Goal: Task Accomplishment & Management: Manage account settings

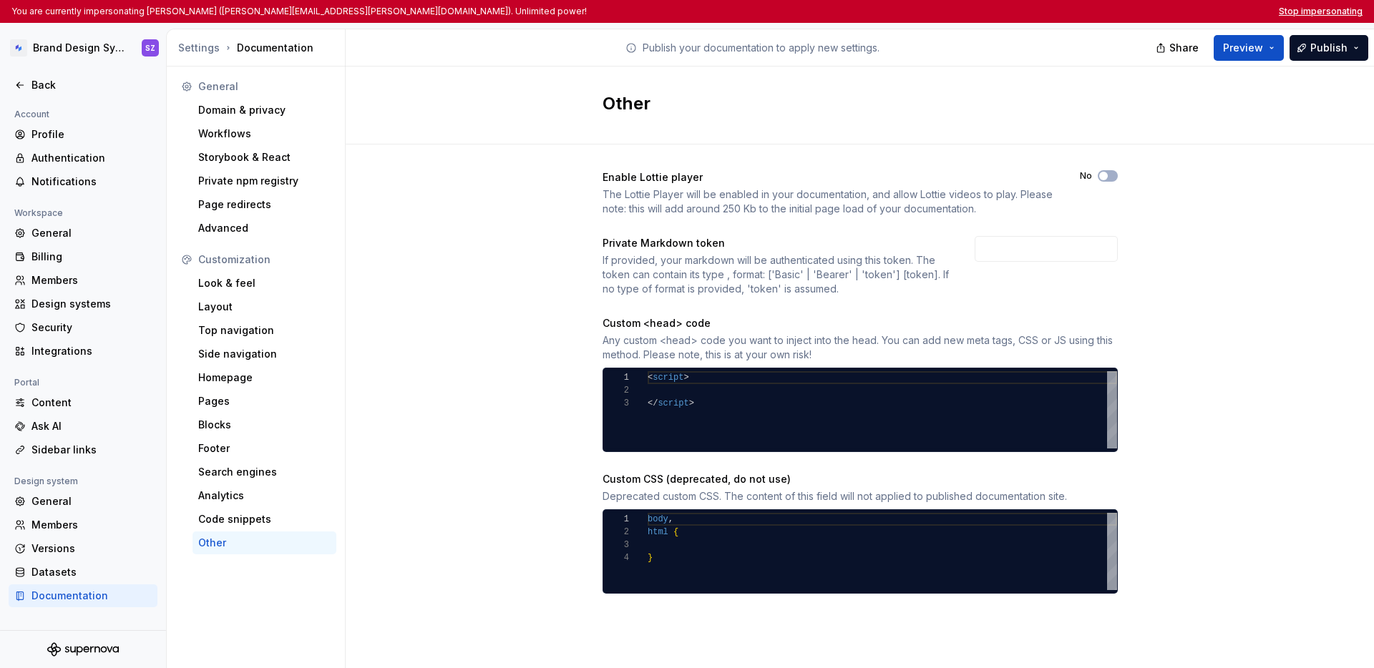
click at [1320, 10] on button "Stop impersonating" at bounding box center [1321, 11] width 84 height 11
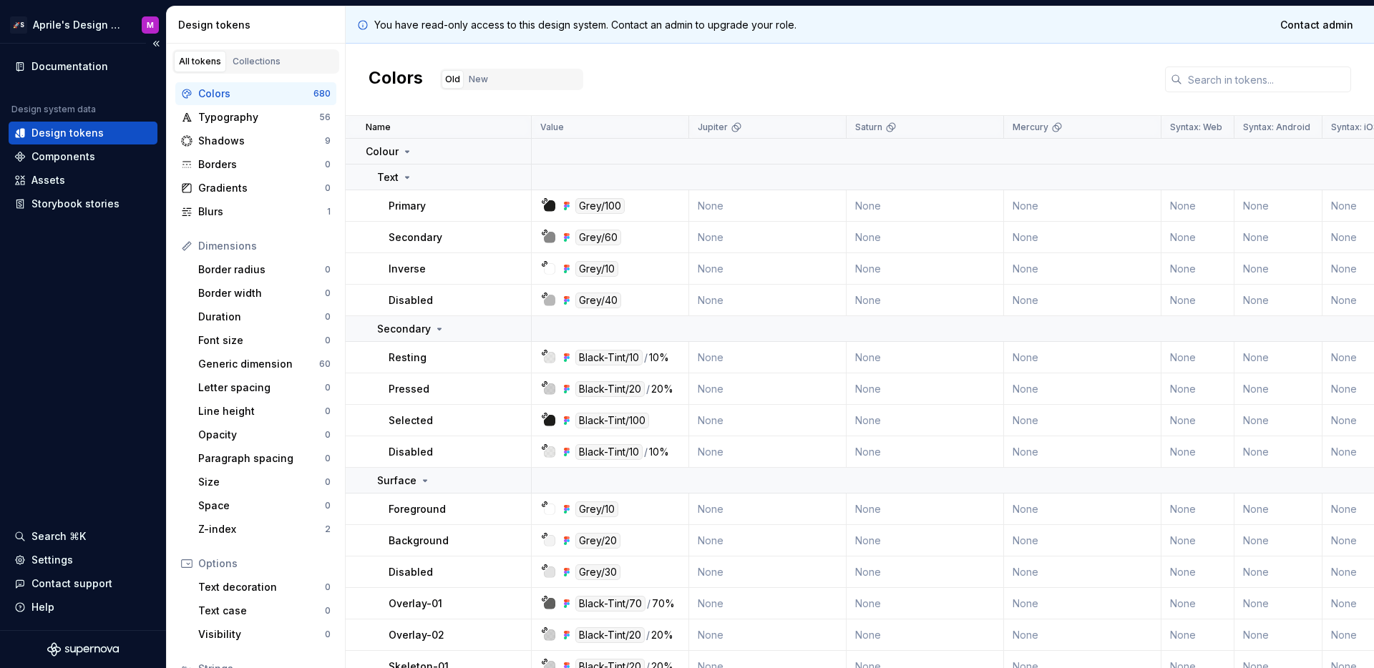
click at [109, 261] on div "Documentation Design system data Design tokens Components Assets Storybook stor…" at bounding box center [83, 337] width 166 height 587
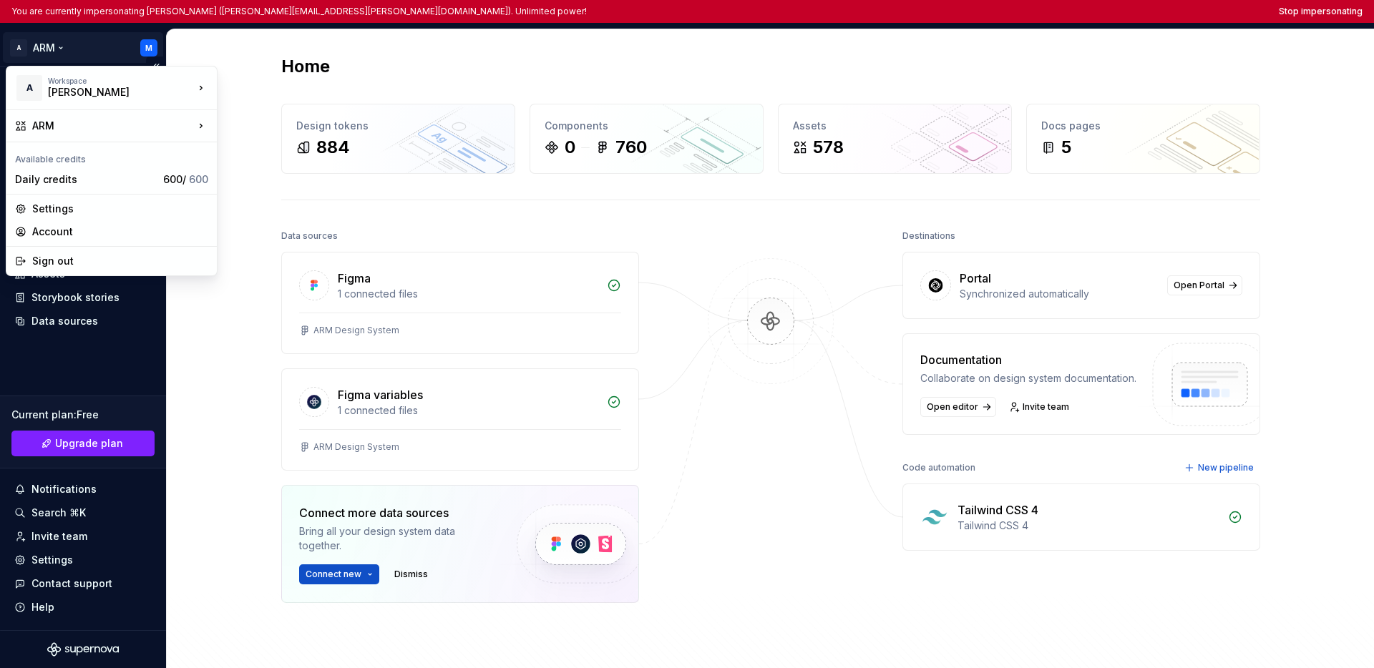
click at [52, 47] on html "You are currently impersonating Mohamed (mohamed.abdelmohsen@areebgroup.com). U…" at bounding box center [687, 334] width 1374 height 668
click at [102, 371] on html "You are currently impersonating Mohamed (mohamed.abdelmohsen@areebgroup.com). U…" at bounding box center [687, 334] width 1374 height 668
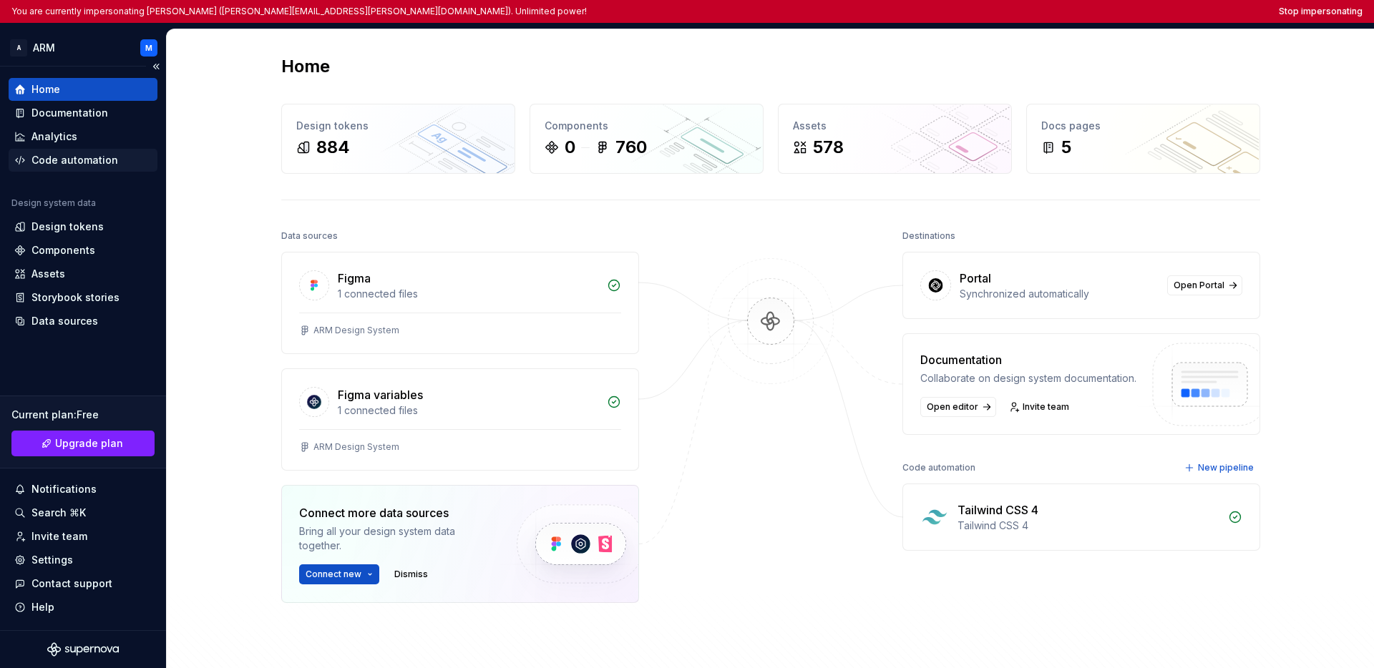
click at [104, 159] on div "Code automation" at bounding box center [74, 160] width 87 height 14
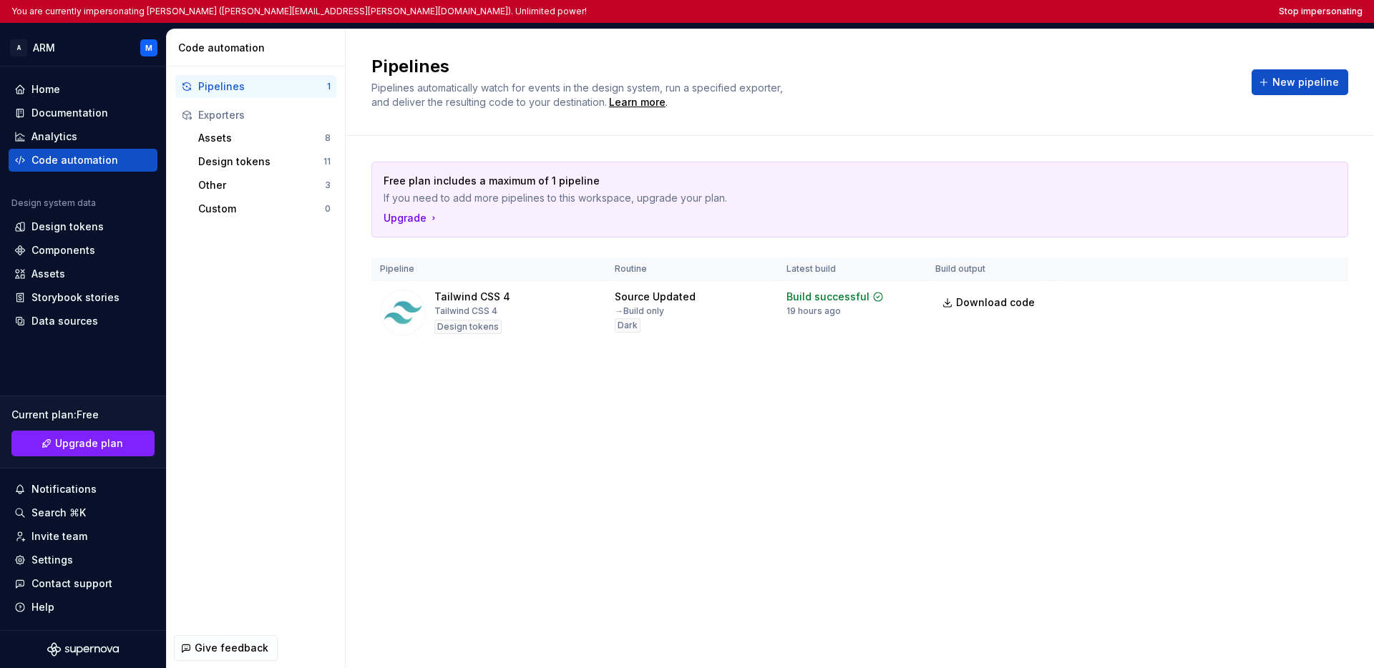
click at [306, 333] on div "Pipelines 1 Exporters Assets 8 Design tokens 11 Other 3 Custom 0" at bounding box center [256, 348] width 178 height 562
click at [1018, 8] on button "Stop impersonating" at bounding box center [1321, 11] width 84 height 11
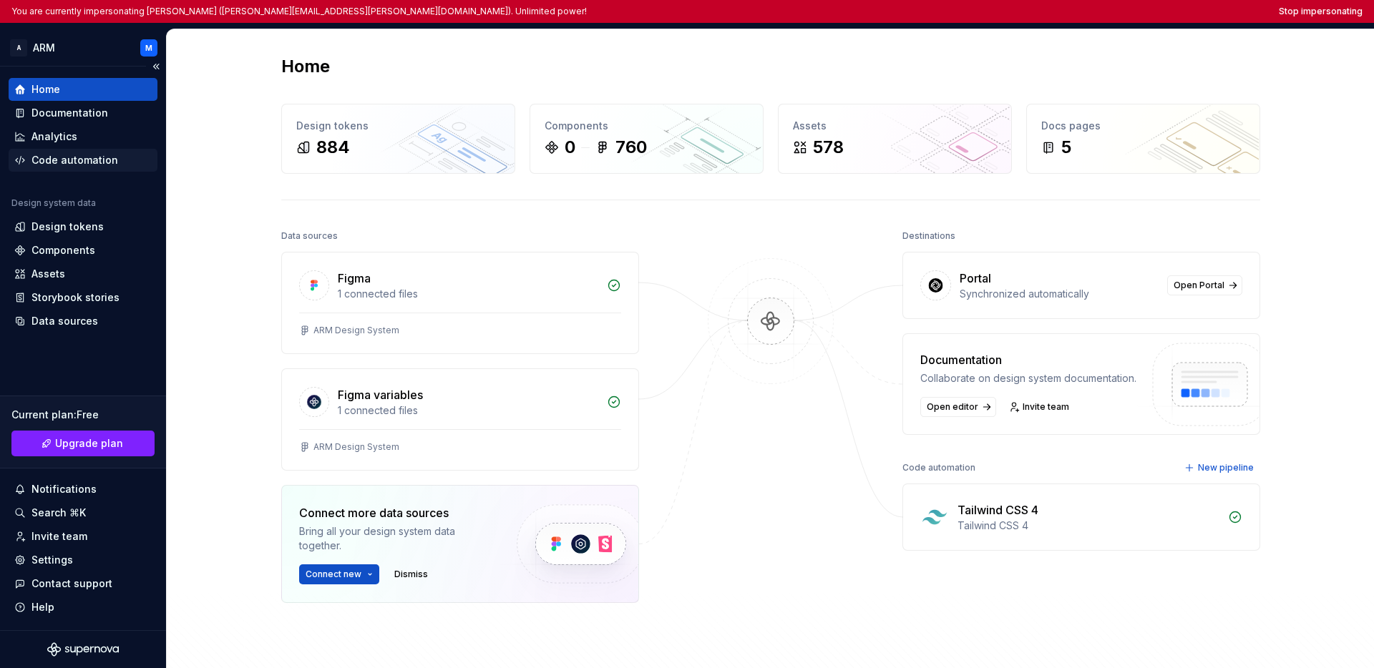
click at [76, 150] on div "Code automation" at bounding box center [83, 160] width 149 height 23
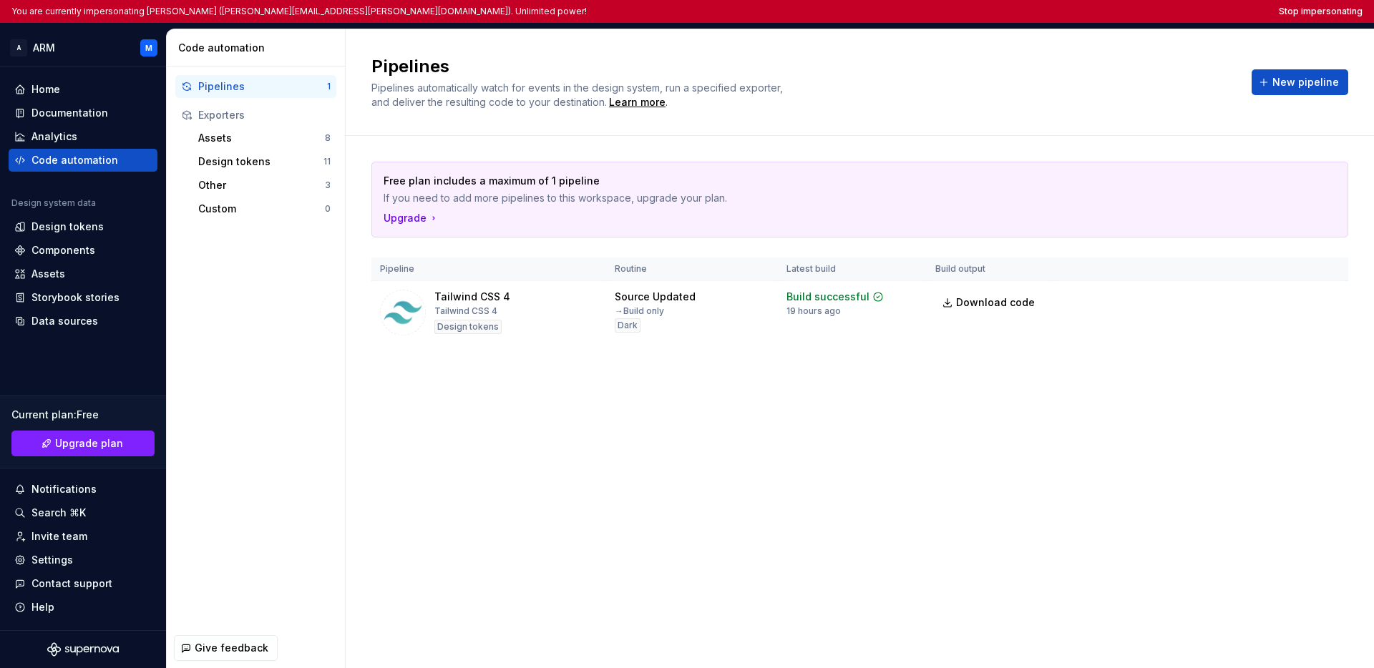
click at [448, 411] on div "Pipelines Pipelines automatically watch for events in the design system, run a …" at bounding box center [860, 348] width 1028 height 639
click at [456, 414] on div "Pipelines Pipelines automatically watch for events in the design system, run a …" at bounding box center [860, 348] width 1028 height 639
click at [54, 272] on div "Assets" at bounding box center [48, 274] width 34 height 14
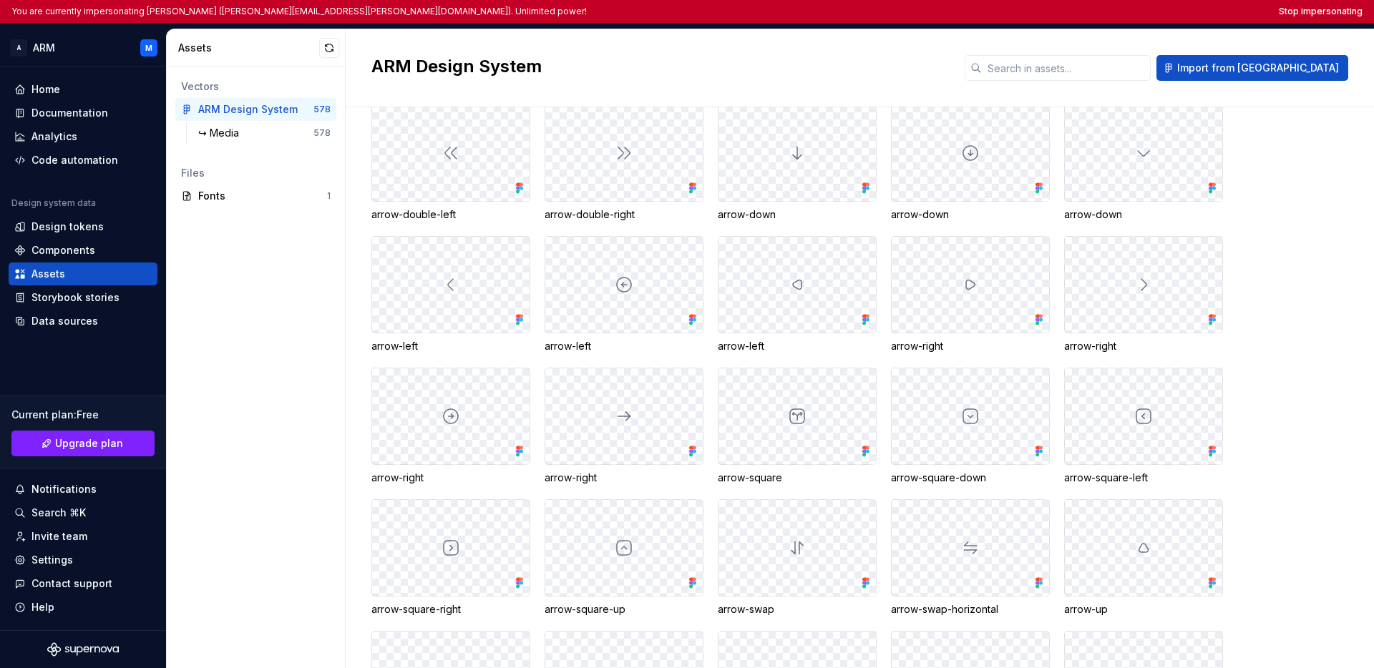
scroll to position [792, 0]
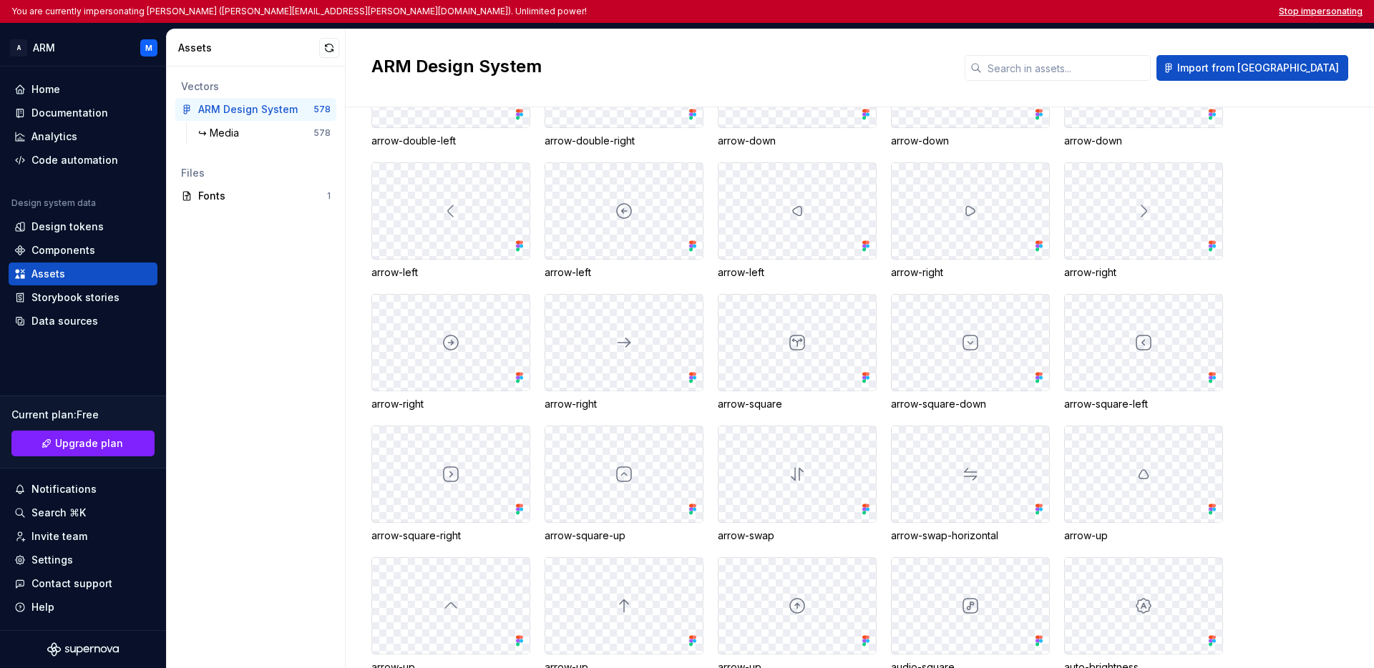
click at [1018, 10] on button "Stop impersonating" at bounding box center [1321, 11] width 84 height 11
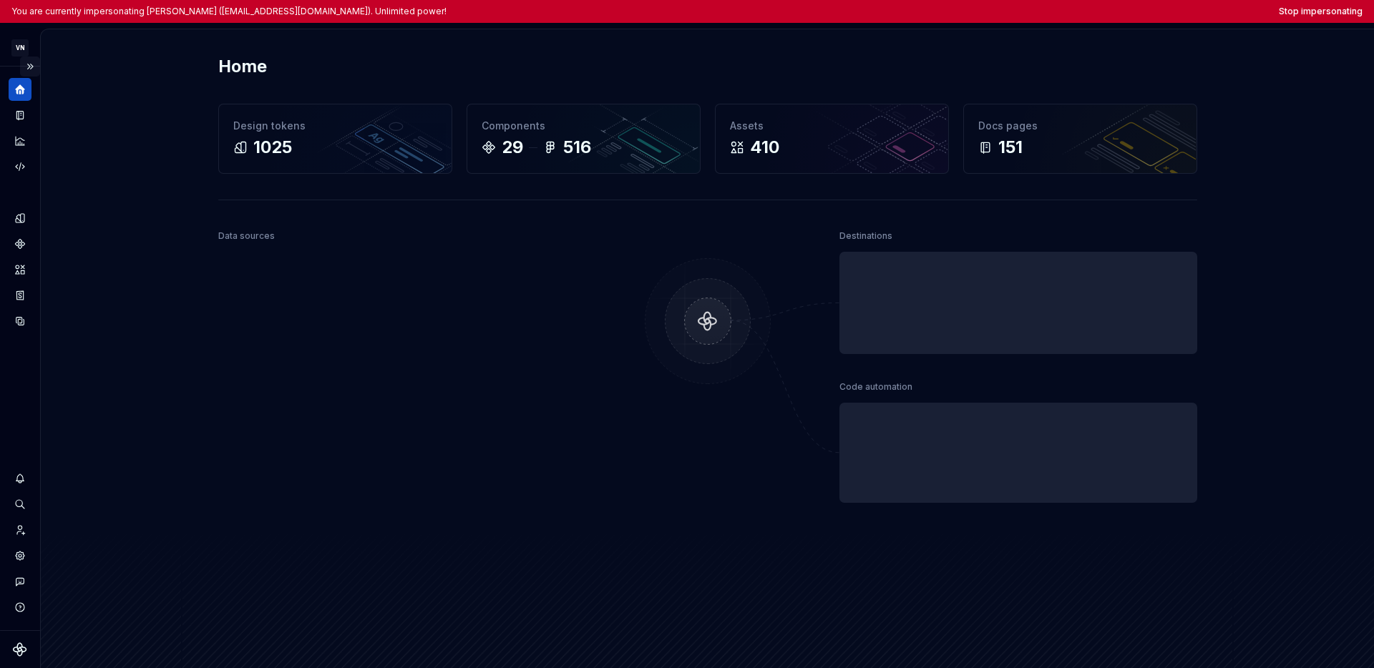
click at [26, 67] on button "Expand sidebar" at bounding box center [30, 67] width 20 height 20
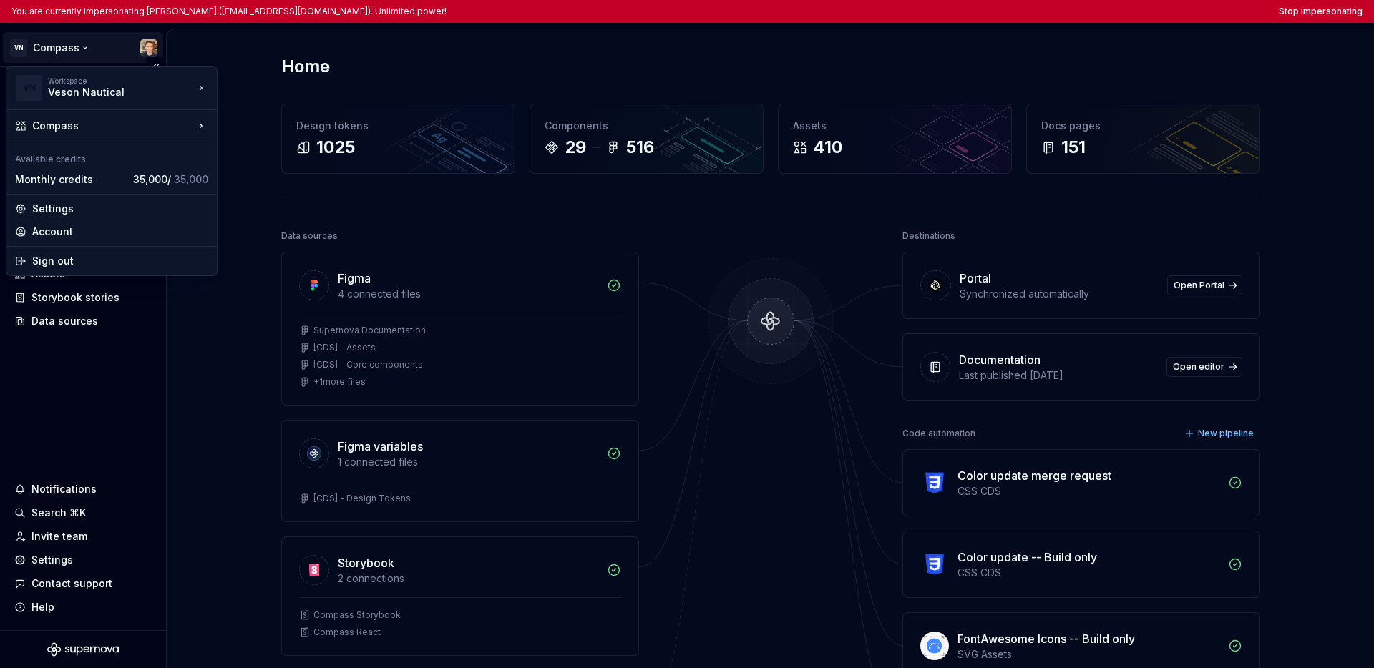
click at [43, 52] on html "You are currently impersonating Ugo Jauffret (ujauffret@veson.com). Unlimited p…" at bounding box center [687, 334] width 1374 height 668
click at [124, 346] on html "You are currently impersonating Ugo Jauffret (ujauffret@veson.com). Unlimited p…" at bounding box center [687, 334] width 1374 height 668
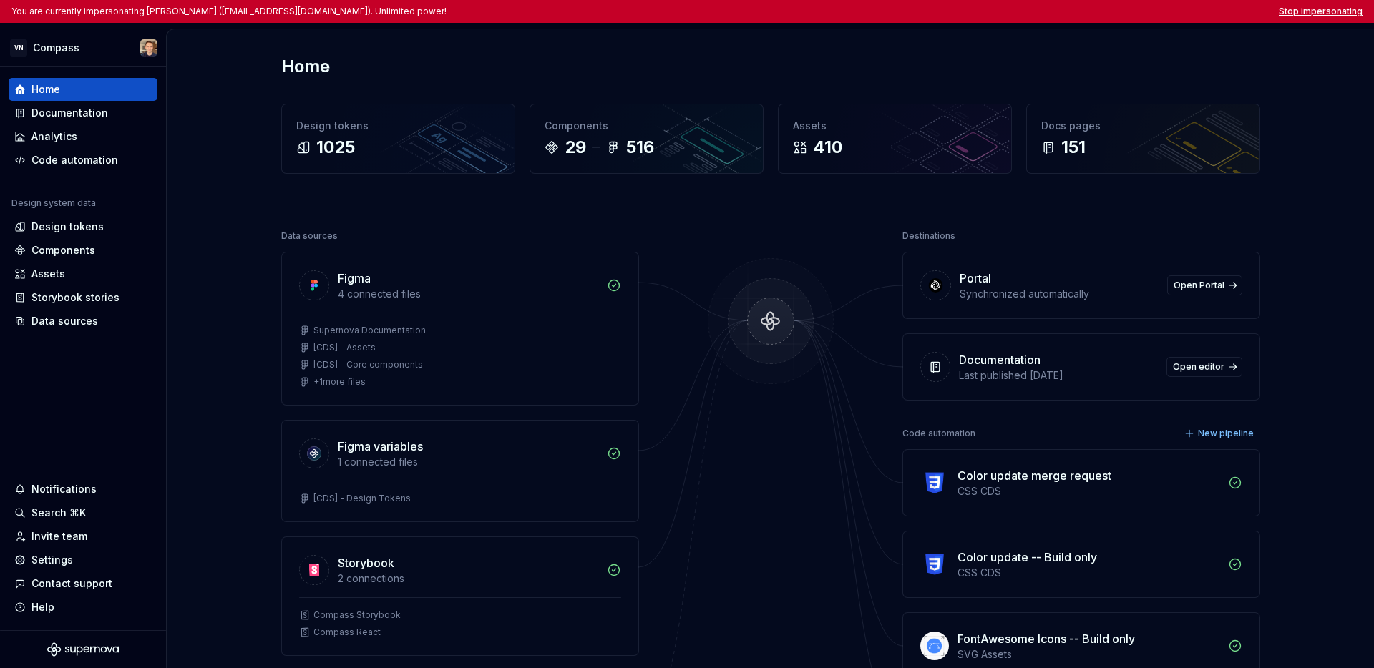
click at [1018, 14] on button "Stop impersonating" at bounding box center [1321, 11] width 84 height 11
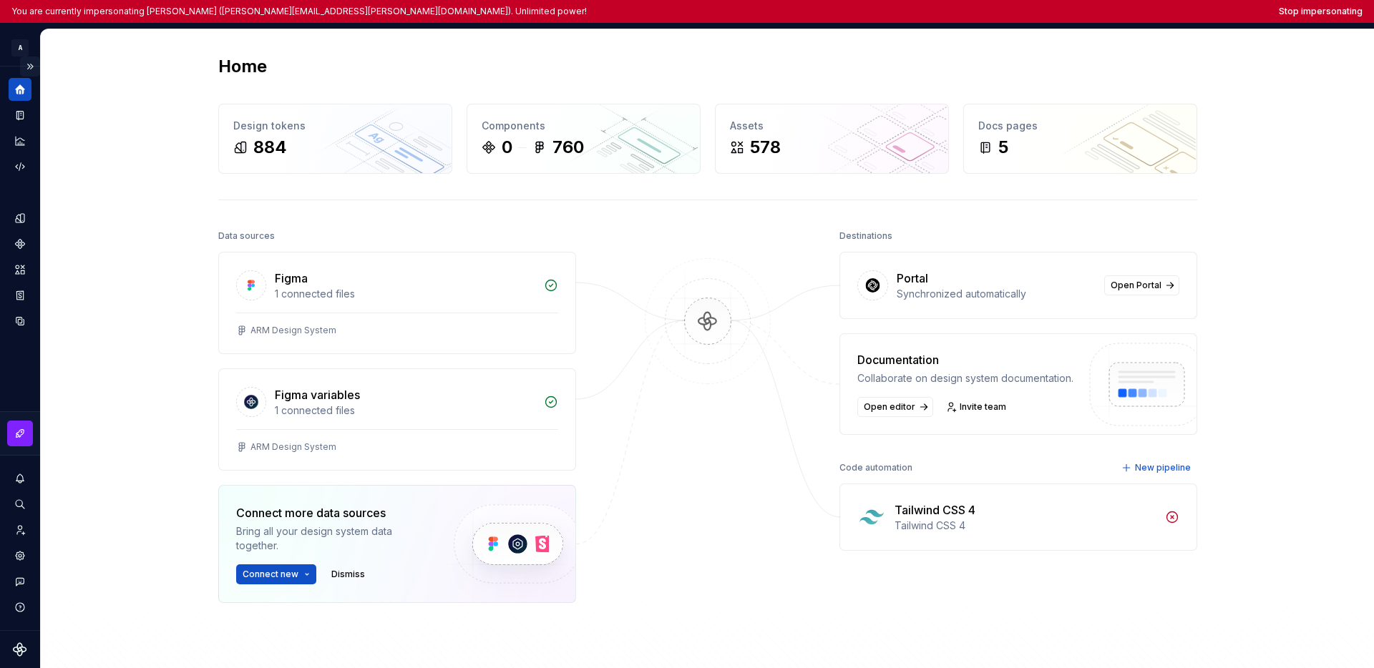
click at [29, 64] on button "Expand sidebar" at bounding box center [30, 67] width 20 height 20
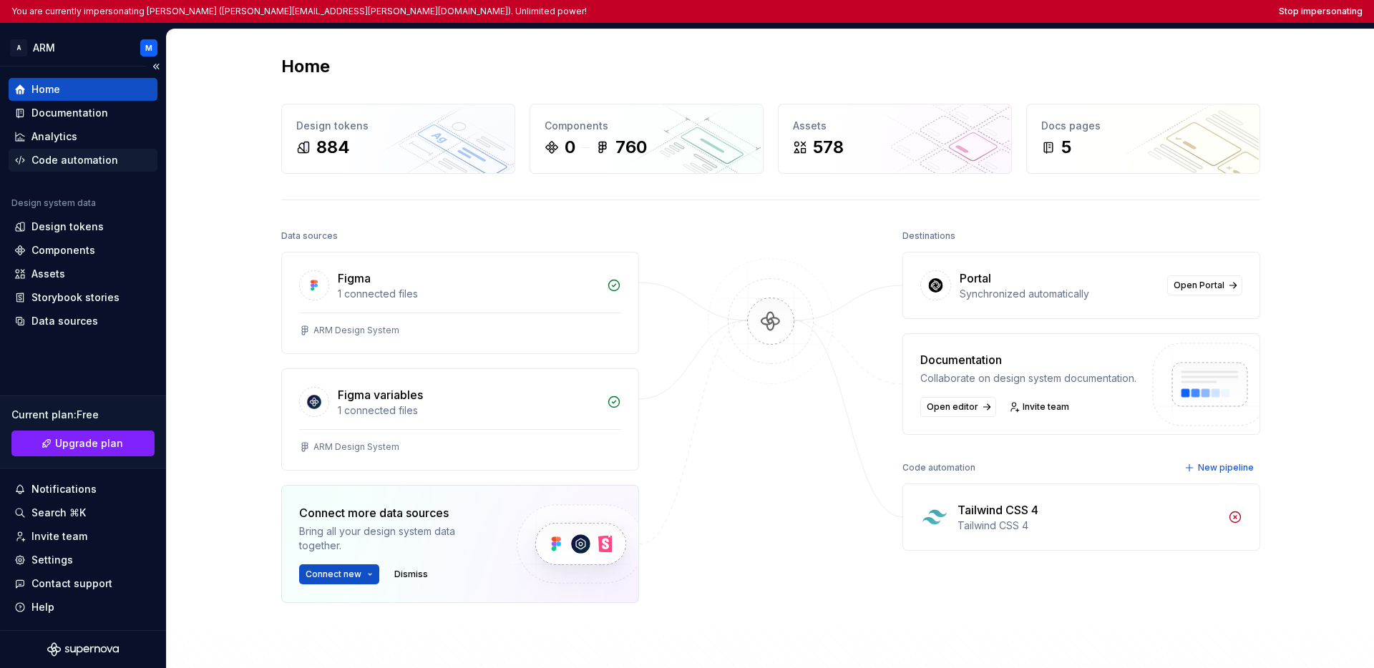
click at [62, 162] on div "Code automation" at bounding box center [74, 160] width 87 height 14
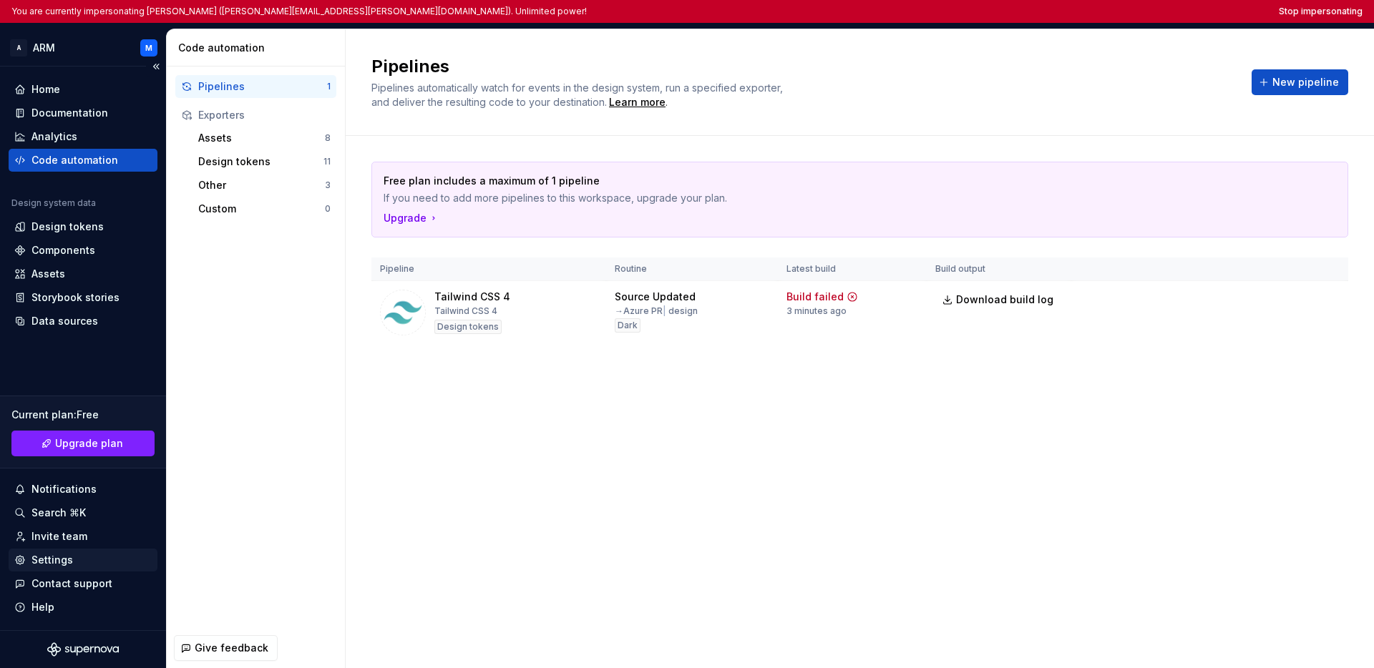
click at [71, 565] on div "Settings" at bounding box center [82, 560] width 137 height 14
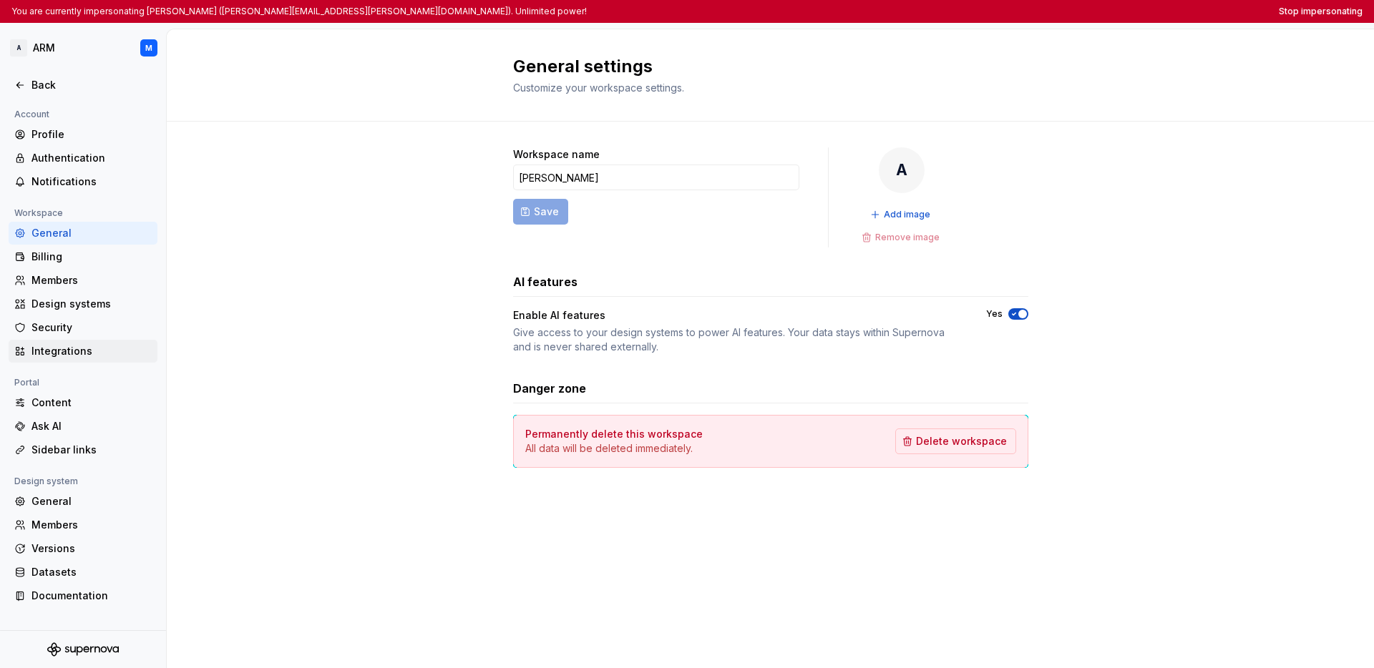
click at [79, 347] on div "Integrations" at bounding box center [91, 351] width 120 height 14
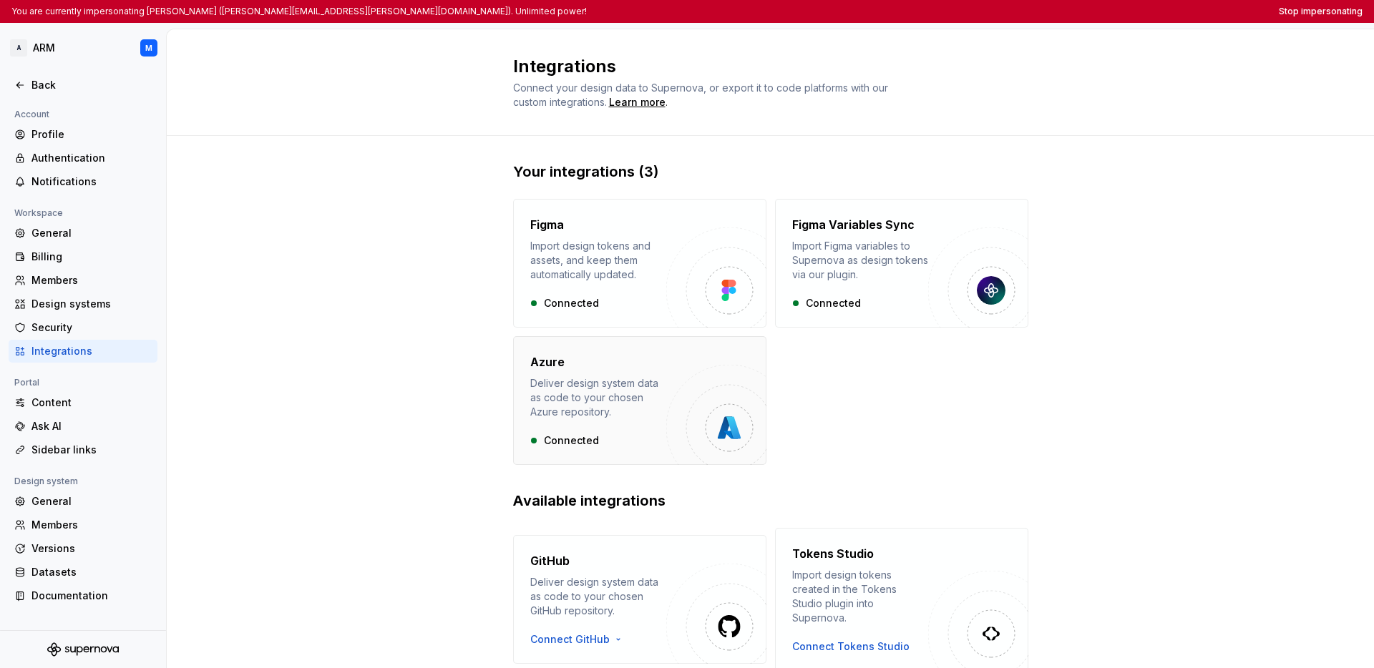
click at [585, 371] on div "Azure Deliver design system data as code to your chosen Azure repository." at bounding box center [598, 387] width 136 height 66
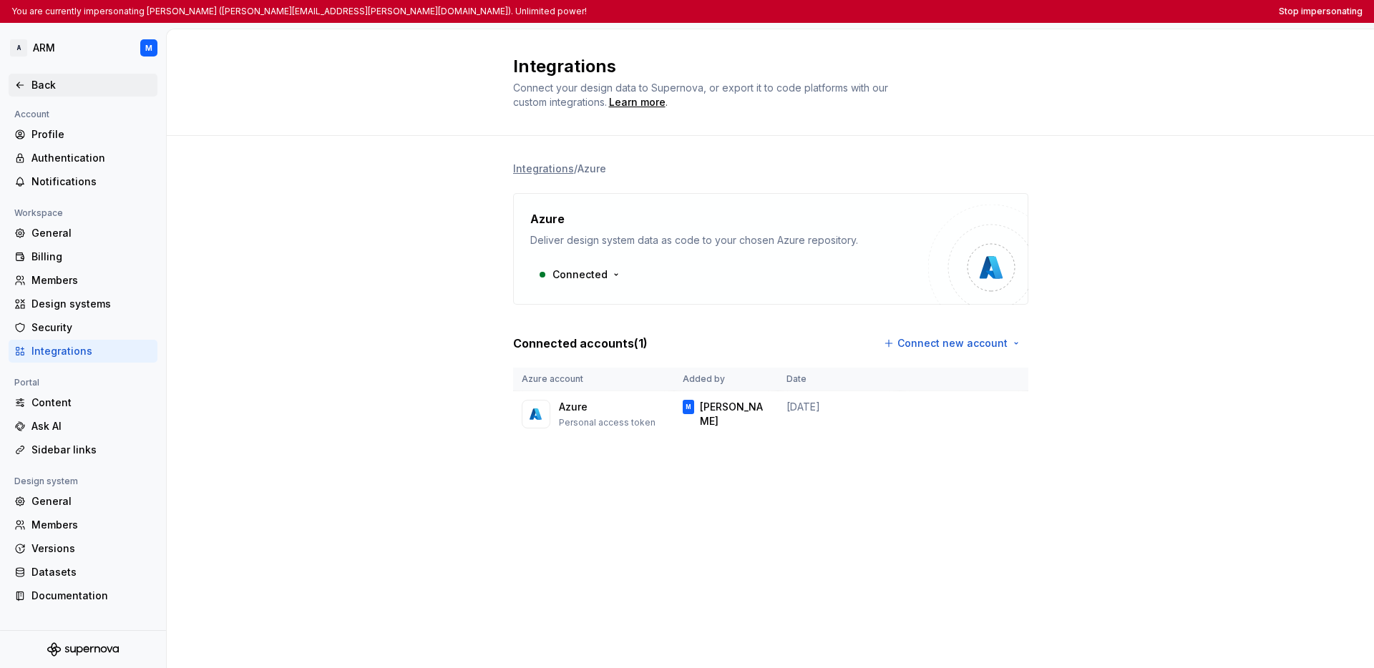
click at [24, 85] on icon at bounding box center [19, 84] width 11 height 11
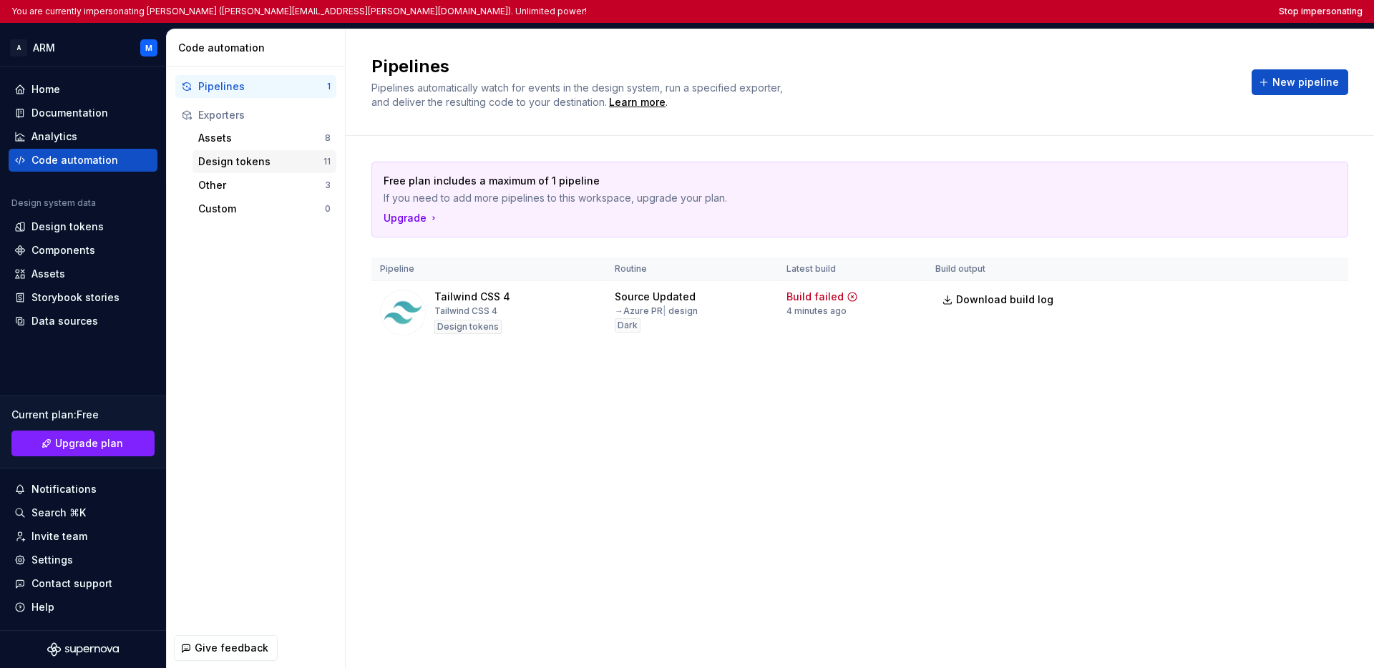
click at [235, 157] on div "Design tokens" at bounding box center [260, 162] width 125 height 14
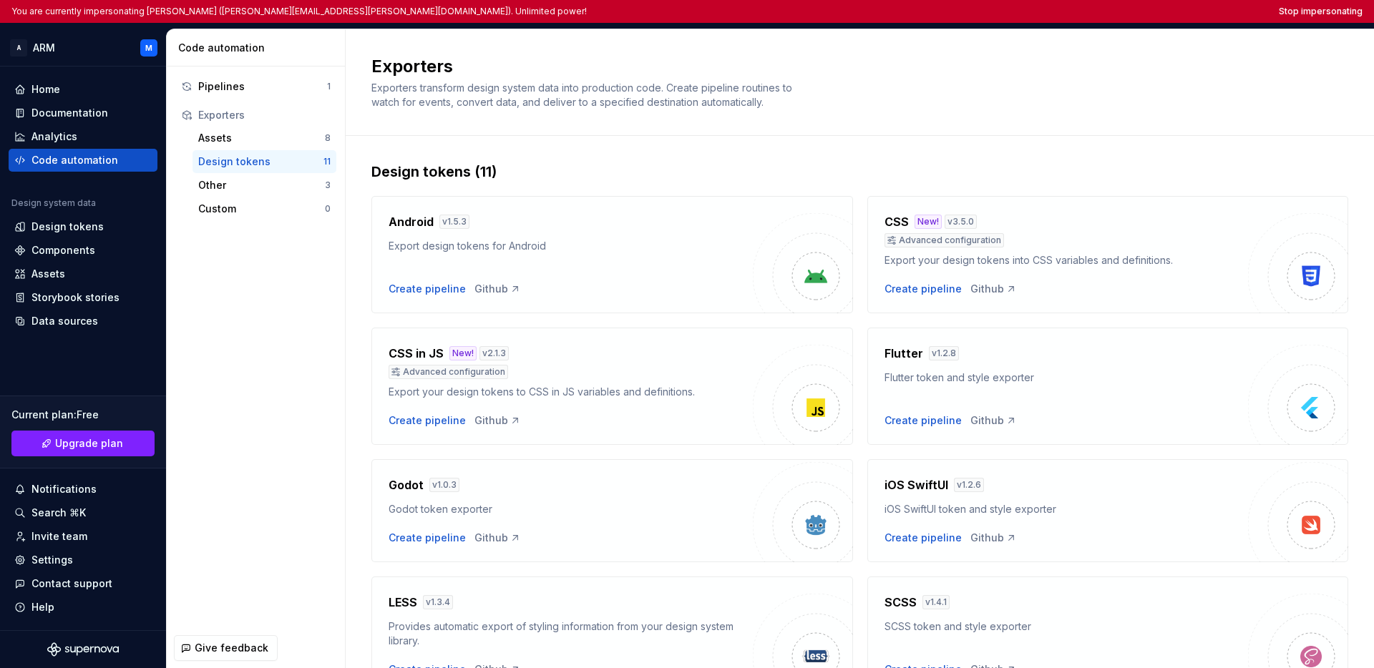
scroll to position [344, 0]
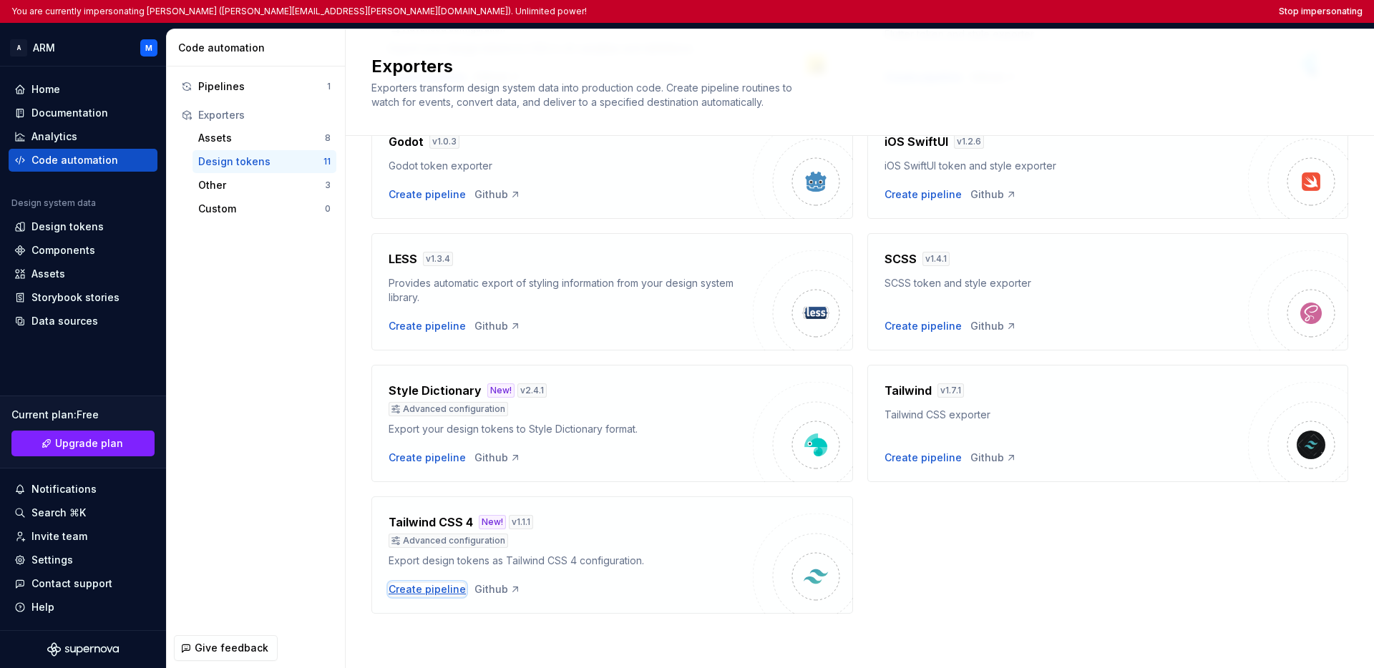
click at [432, 588] on div "Create pipeline" at bounding box center [427, 590] width 77 height 14
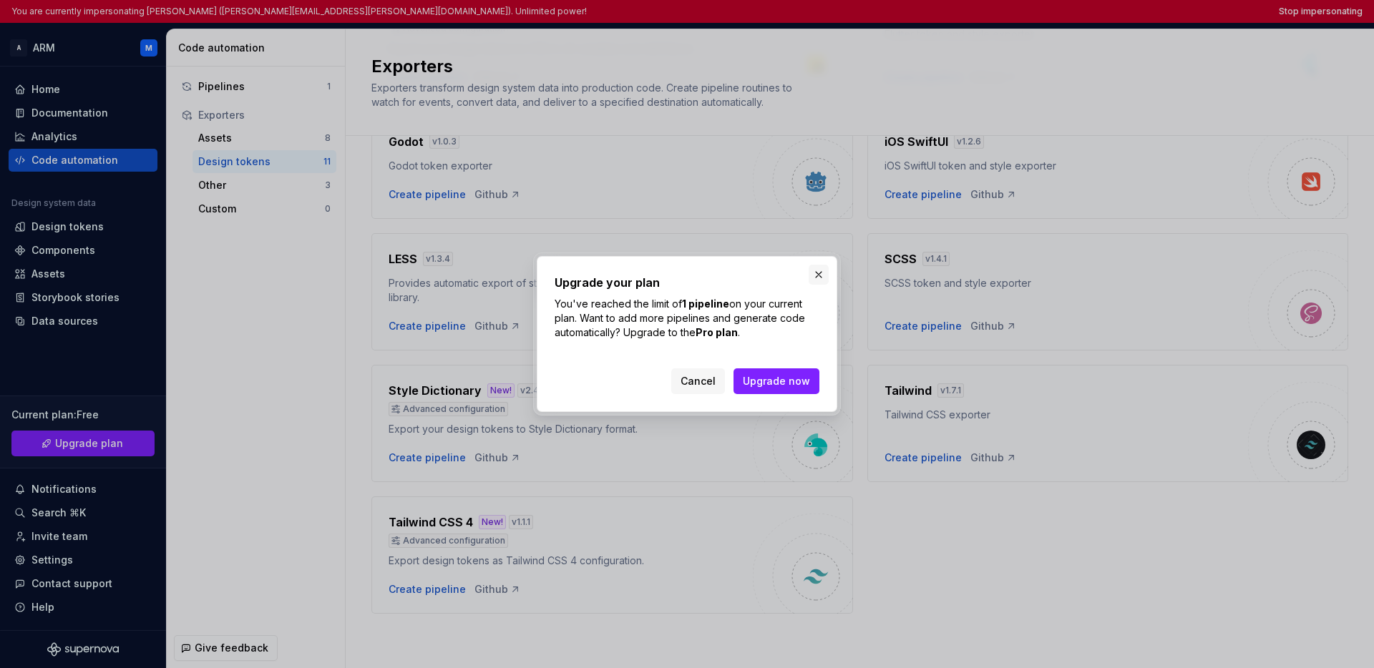
click at [819, 273] on button "button" at bounding box center [819, 275] width 20 height 20
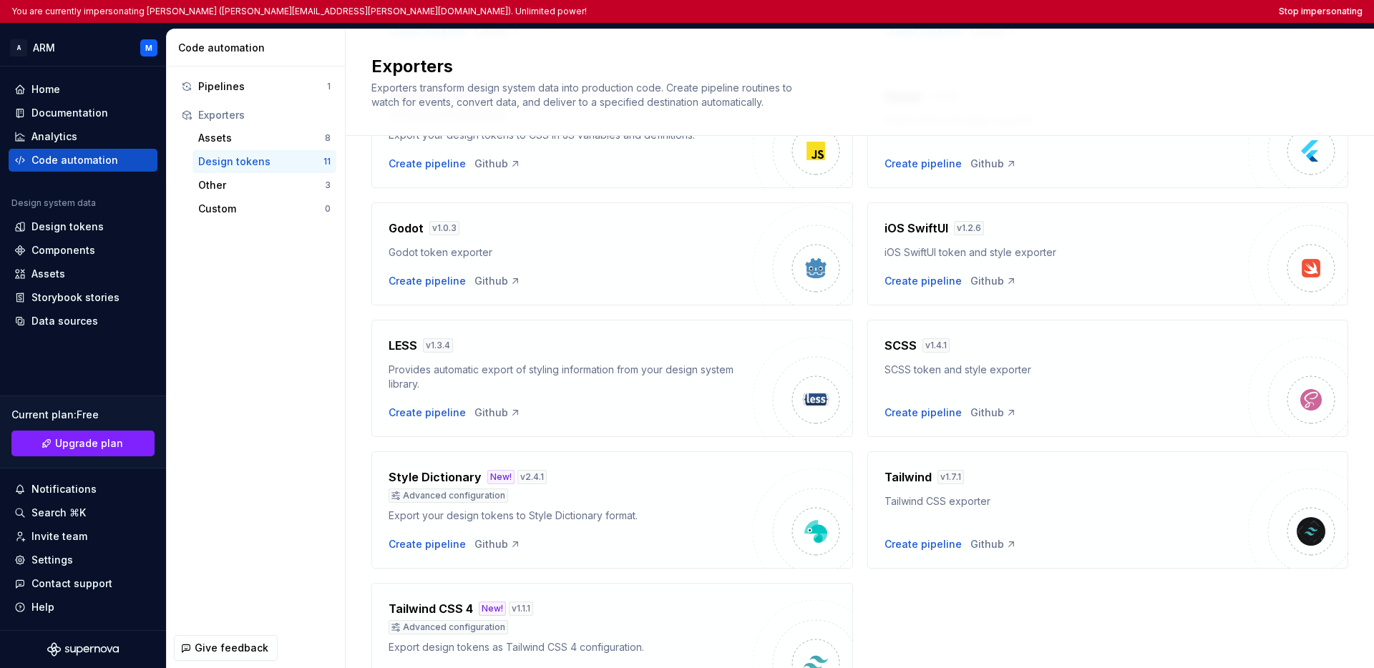
scroll to position [248, 0]
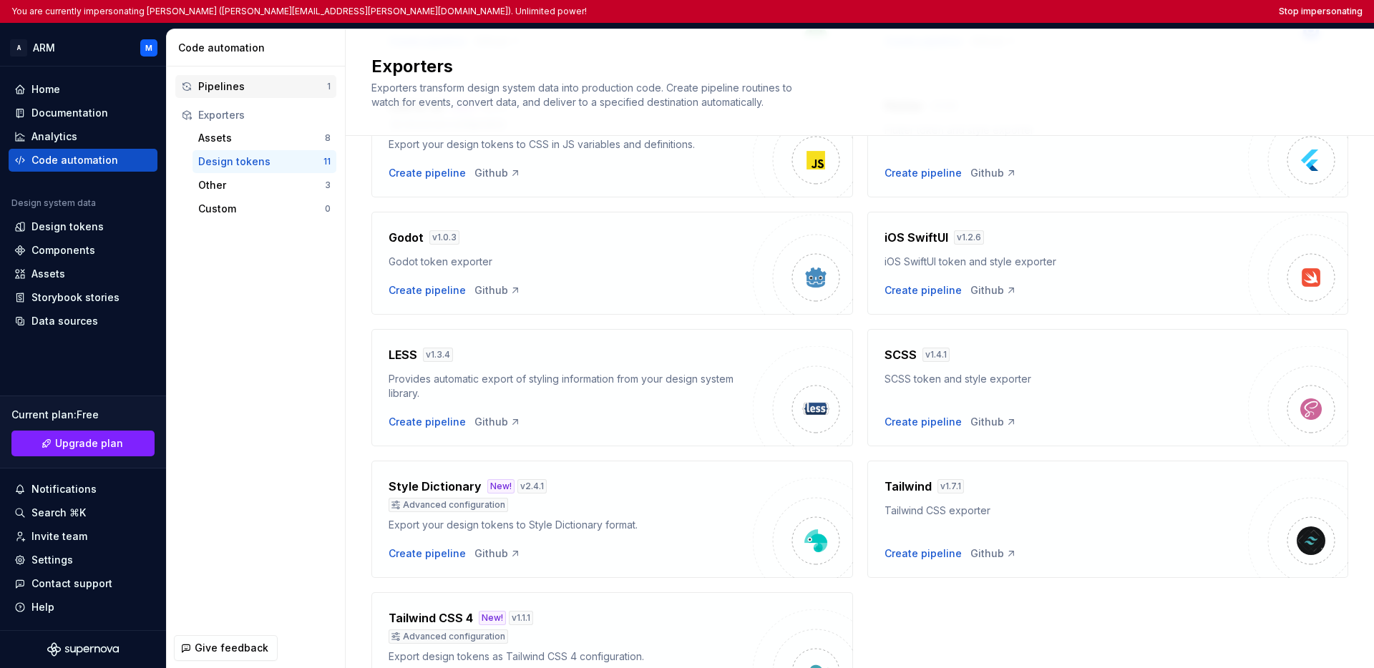
click at [275, 79] on div "Pipelines" at bounding box center [262, 86] width 129 height 14
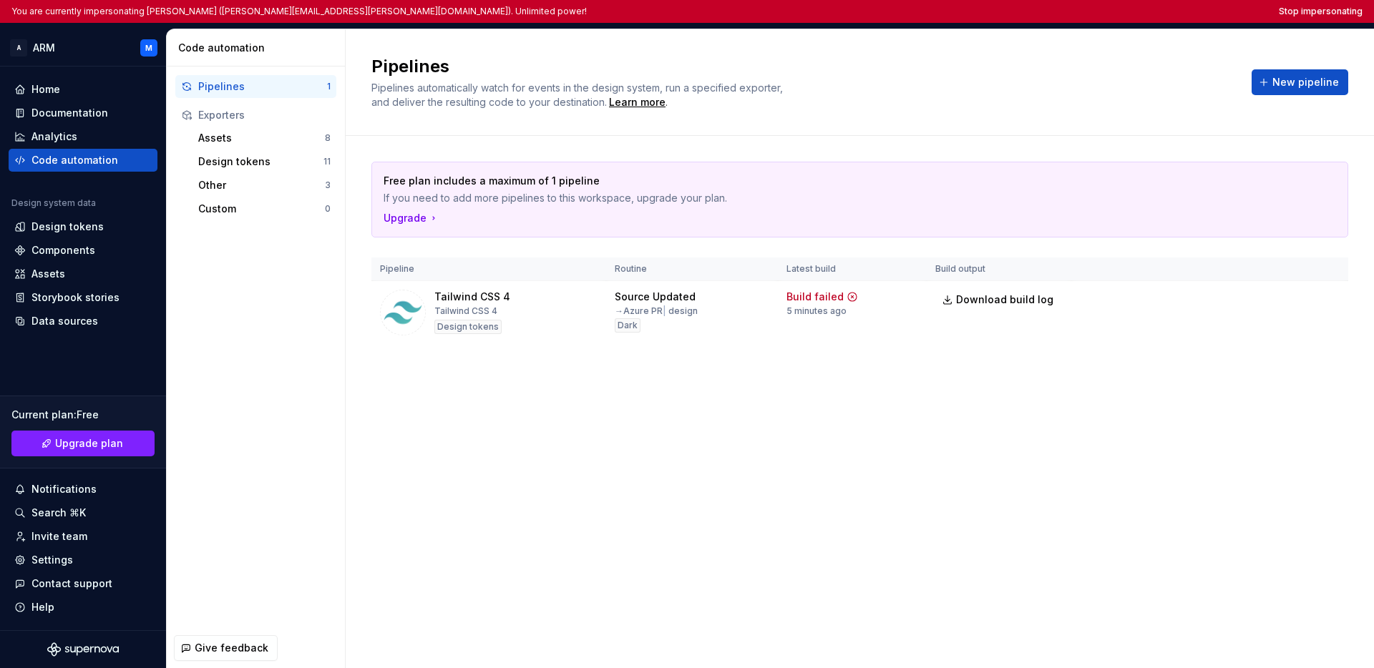
click at [689, 479] on div "Pipelines Pipelines automatically watch for events in the design system, run a …" at bounding box center [860, 348] width 1028 height 639
click at [983, 300] on span "Download build log" at bounding box center [1004, 300] width 97 height 14
click at [898, 409] on div "Pipelines Pipelines automatically watch for events in the design system, run a …" at bounding box center [860, 348] width 1028 height 639
click at [72, 563] on div "Settings" at bounding box center [82, 560] width 137 height 14
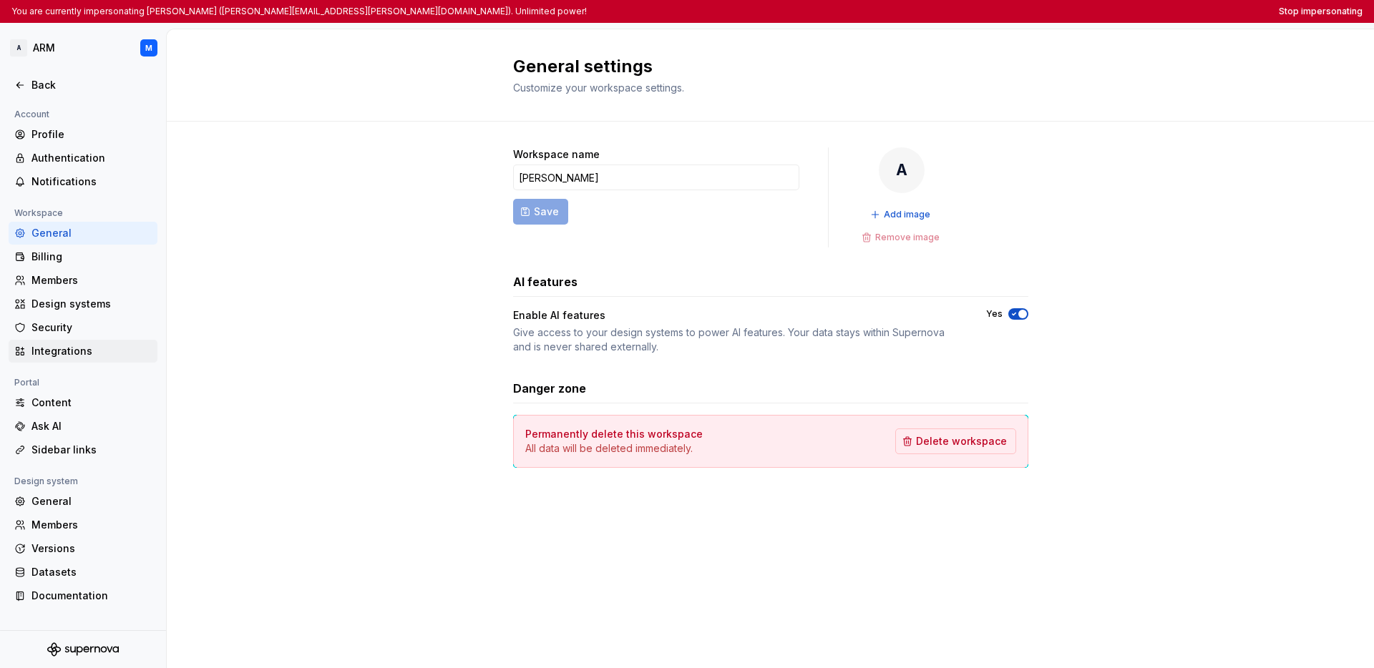
click at [77, 349] on div "Integrations" at bounding box center [91, 351] width 120 height 14
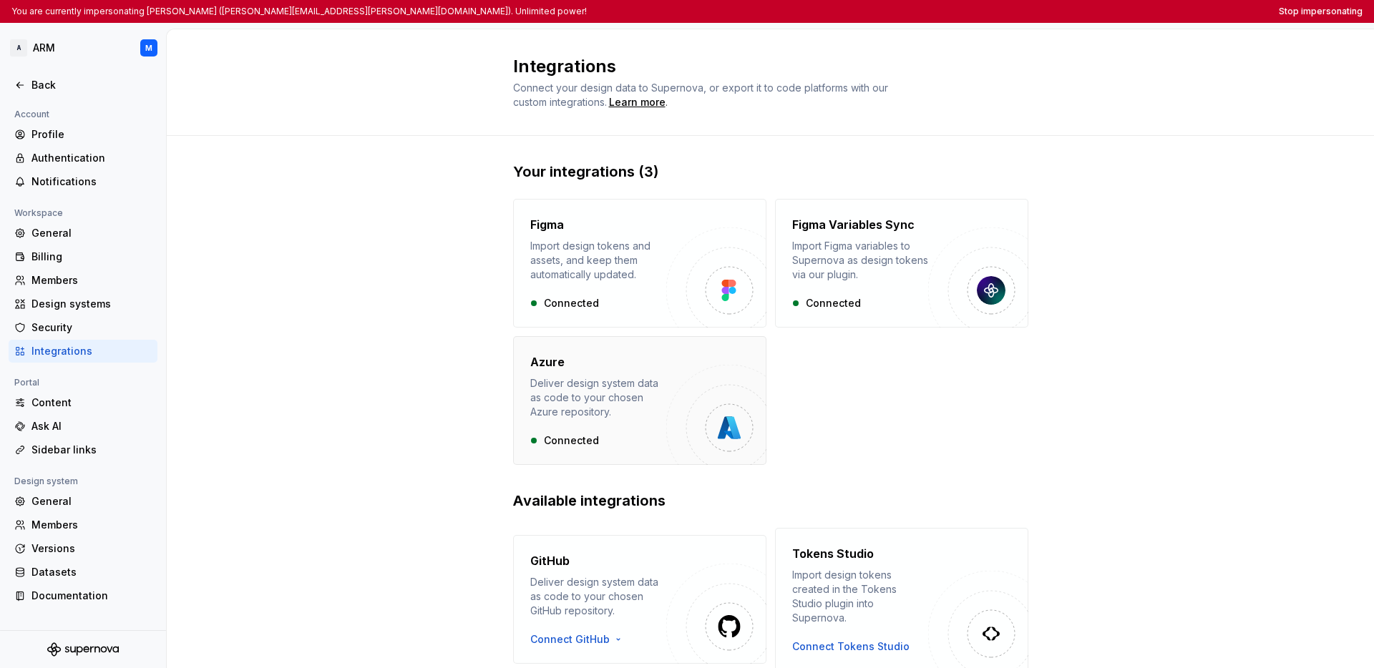
click at [618, 373] on div "Azure Deliver design system data as code to your chosen Azure repository." at bounding box center [598, 387] width 136 height 66
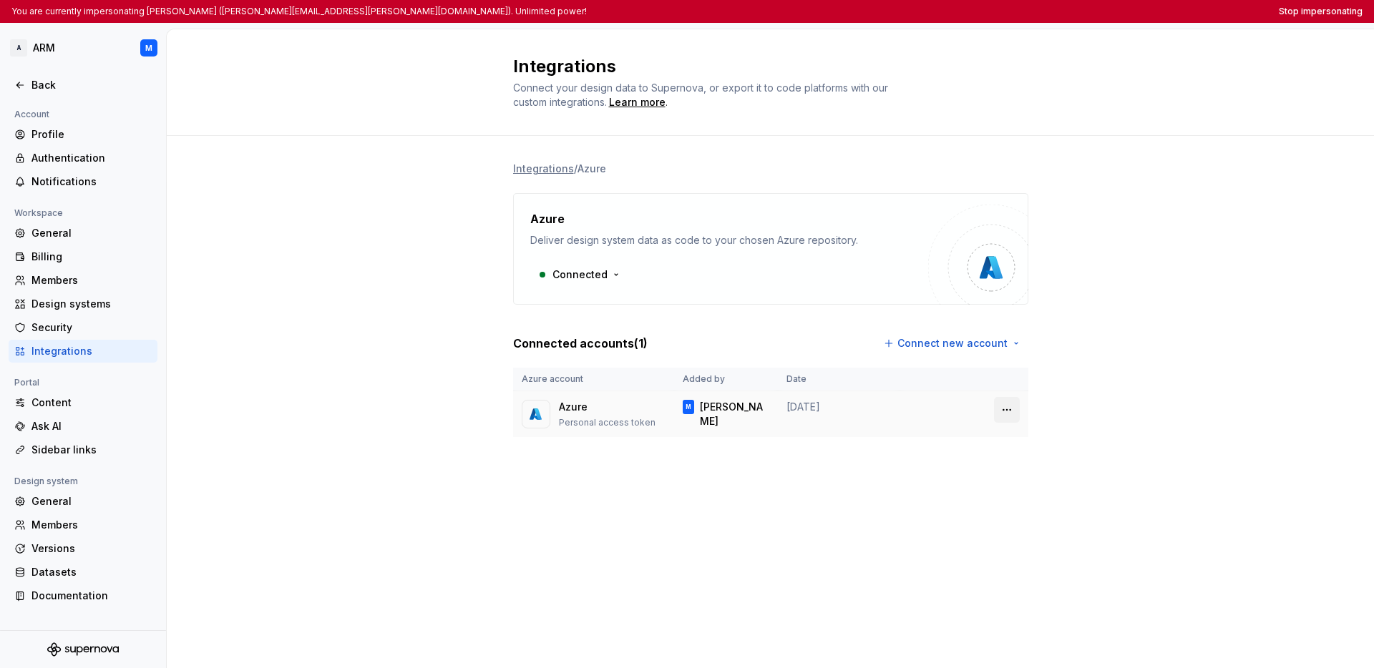
click at [1006, 408] on html "You are currently impersonating Mohamed (mohamed.abdelmohsen@areebgroup.com). U…" at bounding box center [687, 334] width 1374 height 668
click at [1018, 394] on html "You are currently impersonating Mohamed (mohamed.abdelmohsen@areebgroup.com). U…" at bounding box center [687, 334] width 1374 height 668
click at [26, 91] on div "Back" at bounding box center [82, 85] width 137 height 14
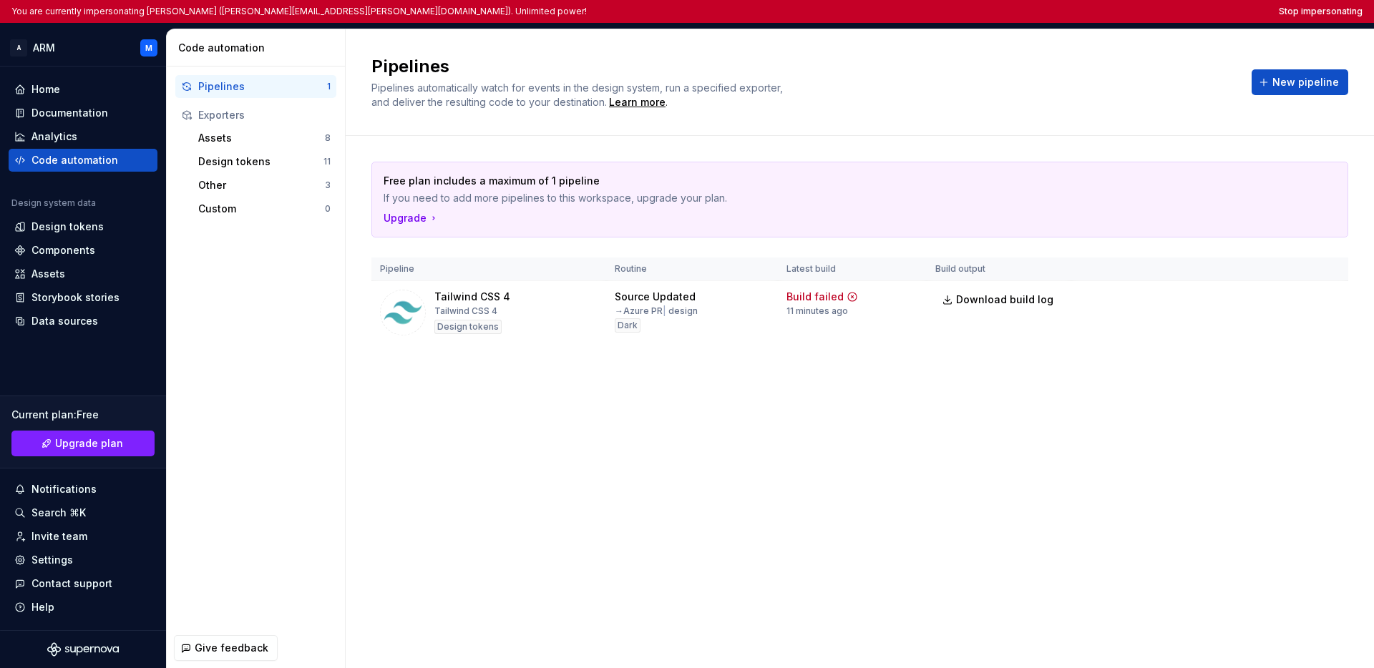
click at [550, 419] on div "Pipelines Pipelines automatically watch for events in the design system, run a …" at bounding box center [860, 348] width 1028 height 639
click at [1018, 14] on button "Stop impersonating" at bounding box center [1321, 11] width 84 height 11
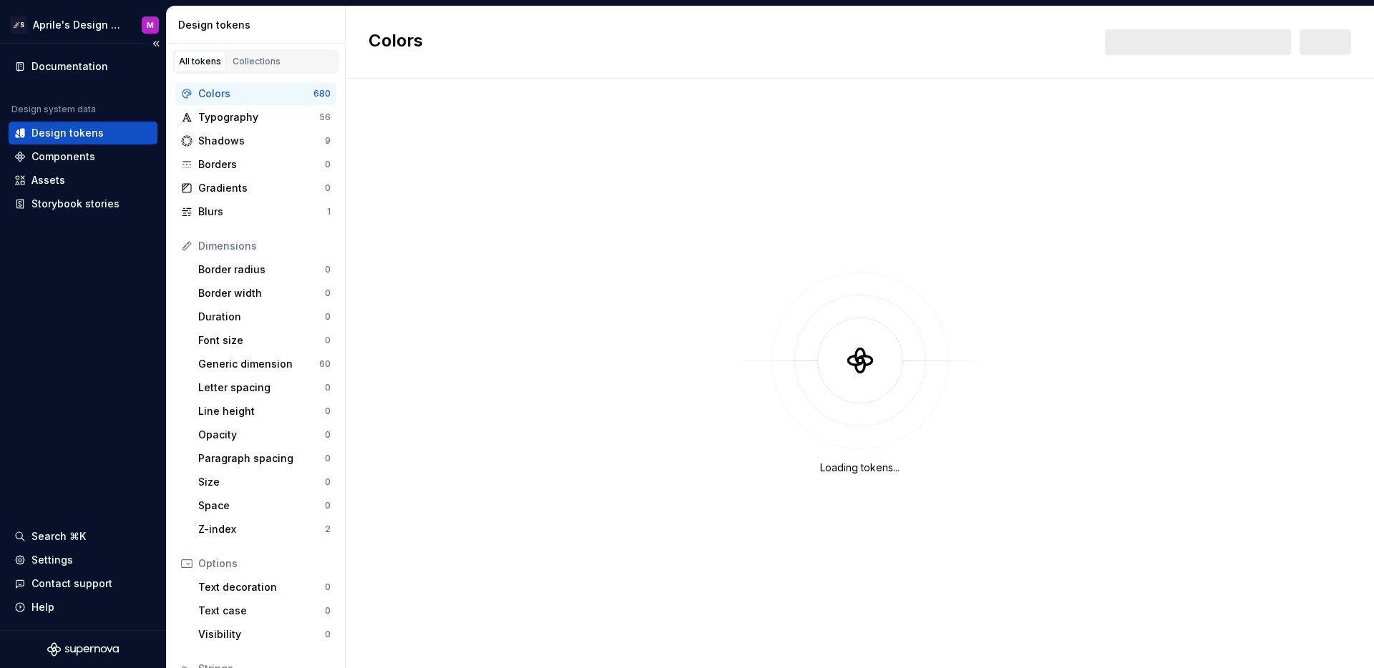
click at [130, 329] on div "Documentation Design system data Design tokens Components Assets Storybook stor…" at bounding box center [83, 337] width 166 height 587
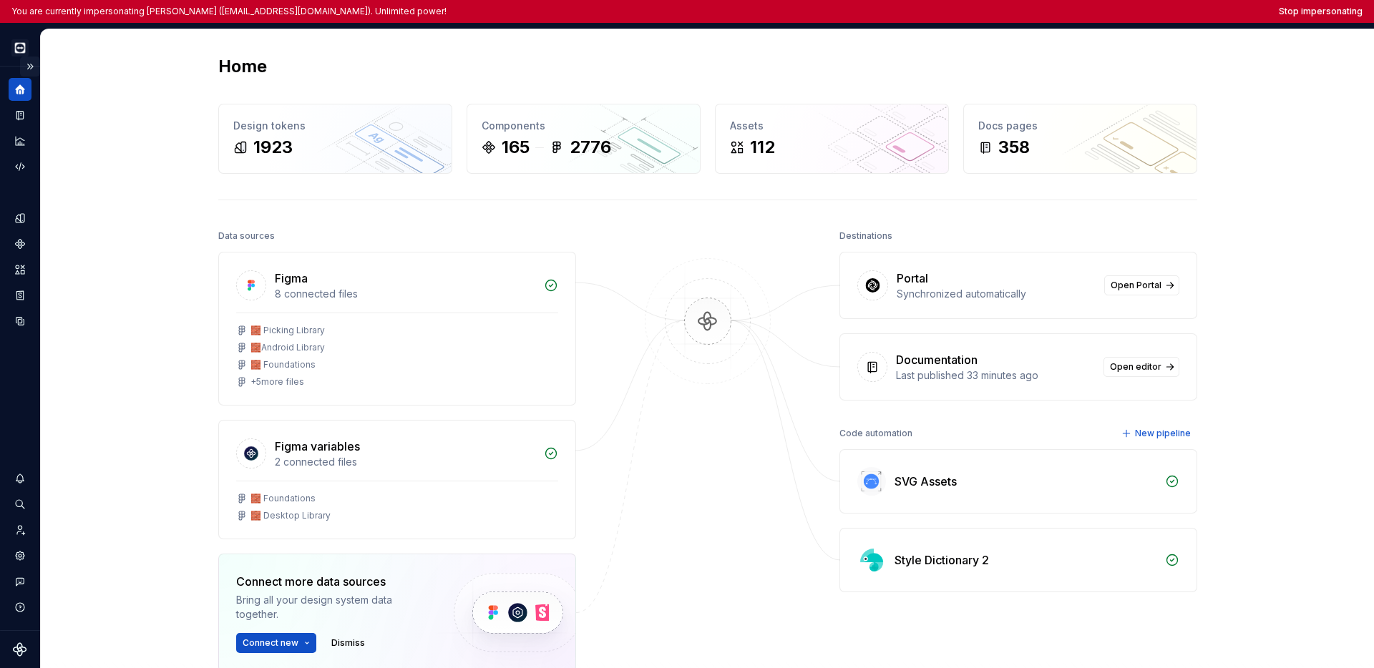
click at [24, 67] on button "Expand sidebar" at bounding box center [30, 67] width 20 height 20
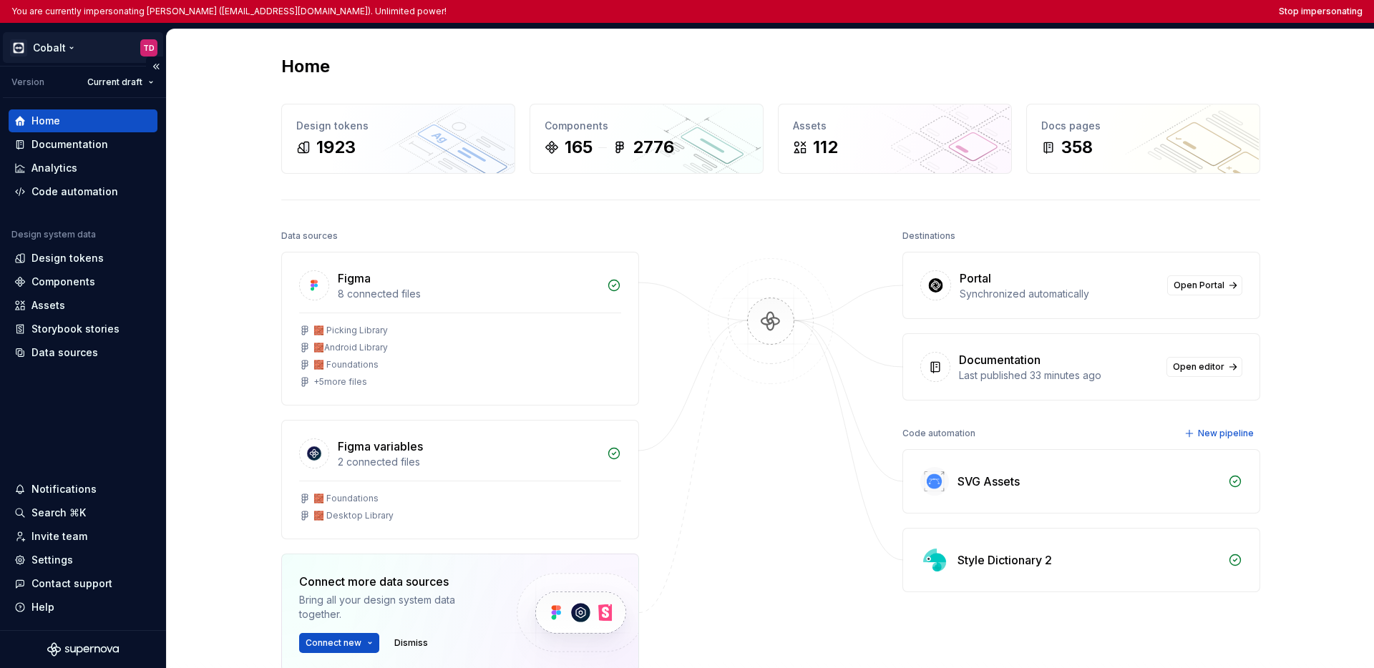
click at [55, 56] on html "You are currently impersonating [PERSON_NAME] ([EMAIL_ADDRESS][DOMAIN_NAME]). U…" at bounding box center [687, 334] width 1374 height 668
click at [172, 333] on html "You are currently impersonating [PERSON_NAME] ([EMAIL_ADDRESS][DOMAIN_NAME]). U…" at bounding box center [687, 334] width 1374 height 668
click at [69, 311] on div "Assets" at bounding box center [82, 305] width 137 height 14
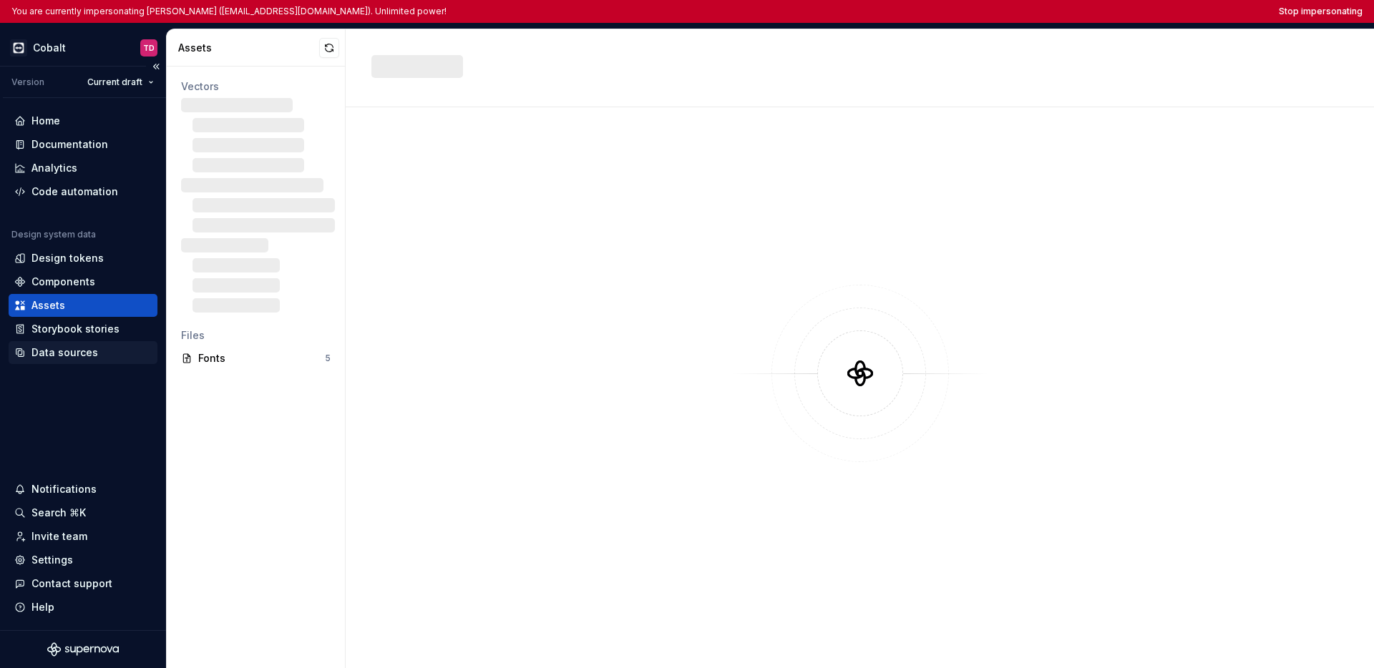
click at [65, 358] on div "Data sources" at bounding box center [64, 353] width 67 height 14
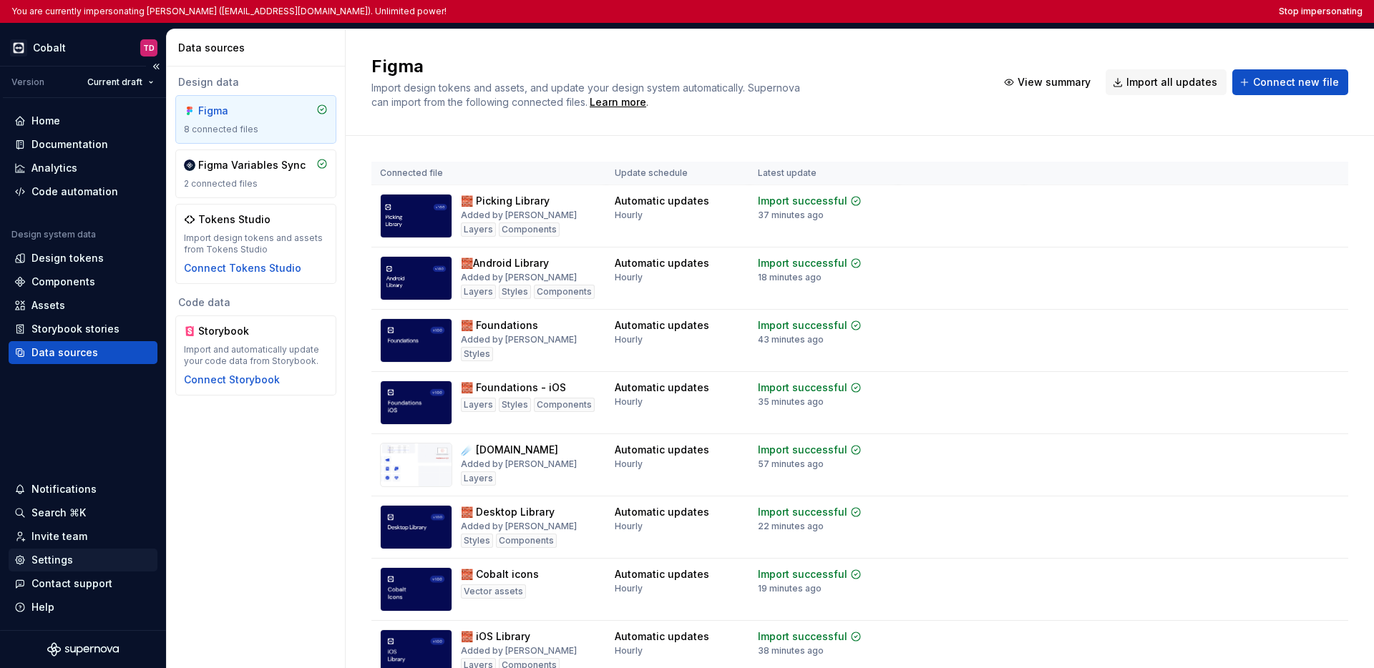
click at [64, 557] on div "Settings" at bounding box center [52, 560] width 42 height 14
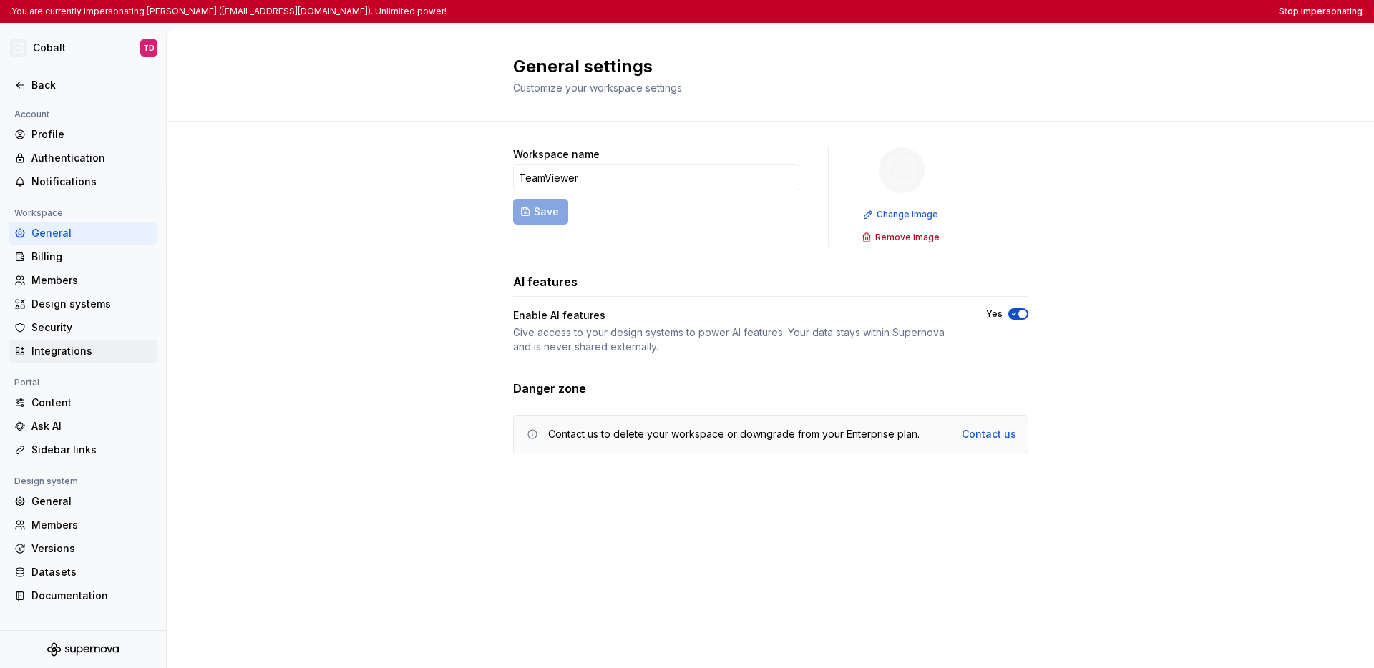
click at [78, 359] on div "Integrations" at bounding box center [83, 351] width 149 height 23
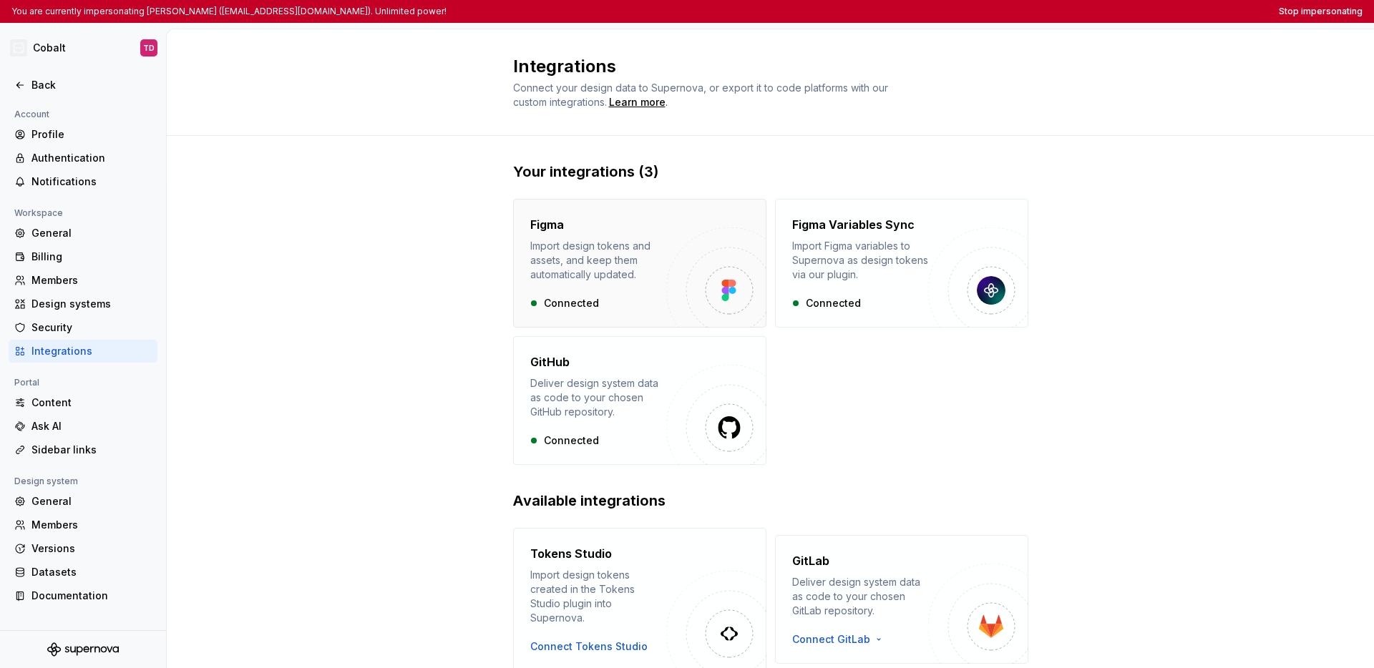
click at [573, 268] on div "Import design tokens and assets, and keep them automatically updated." at bounding box center [598, 260] width 136 height 43
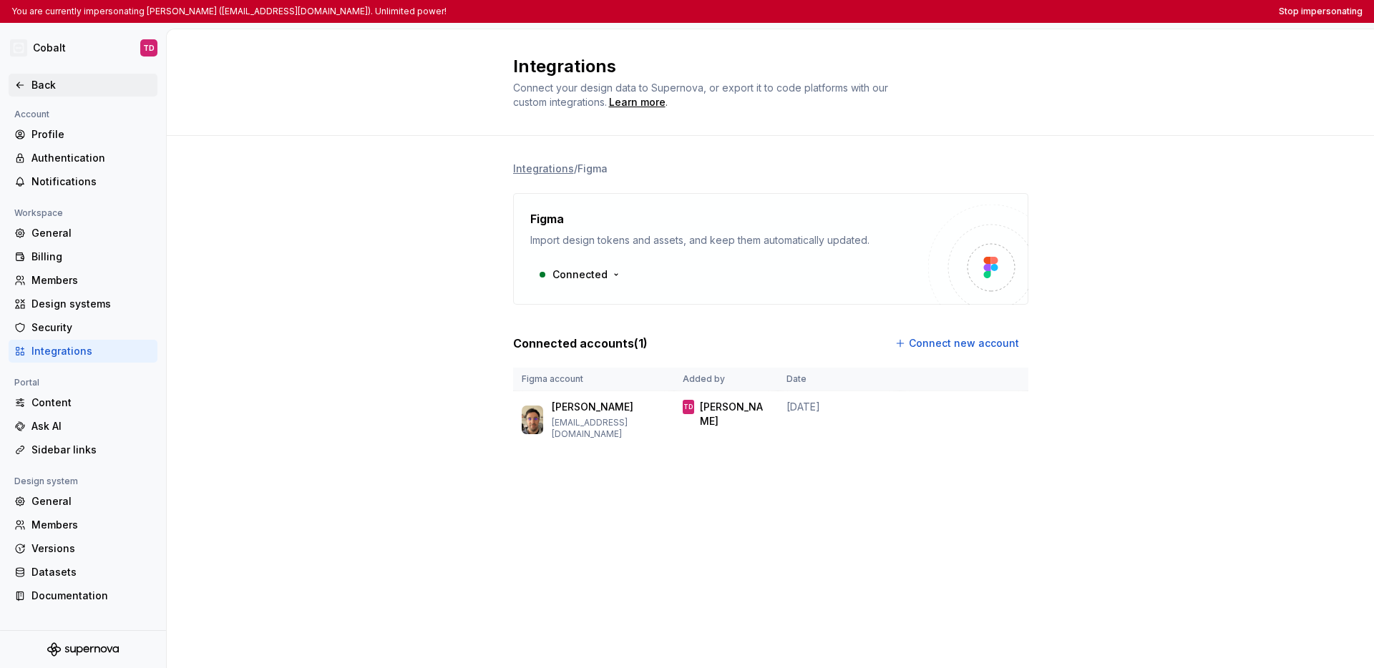
click at [31, 85] on div "Back" at bounding box center [91, 85] width 120 height 14
